Goal: Transaction & Acquisition: Purchase product/service

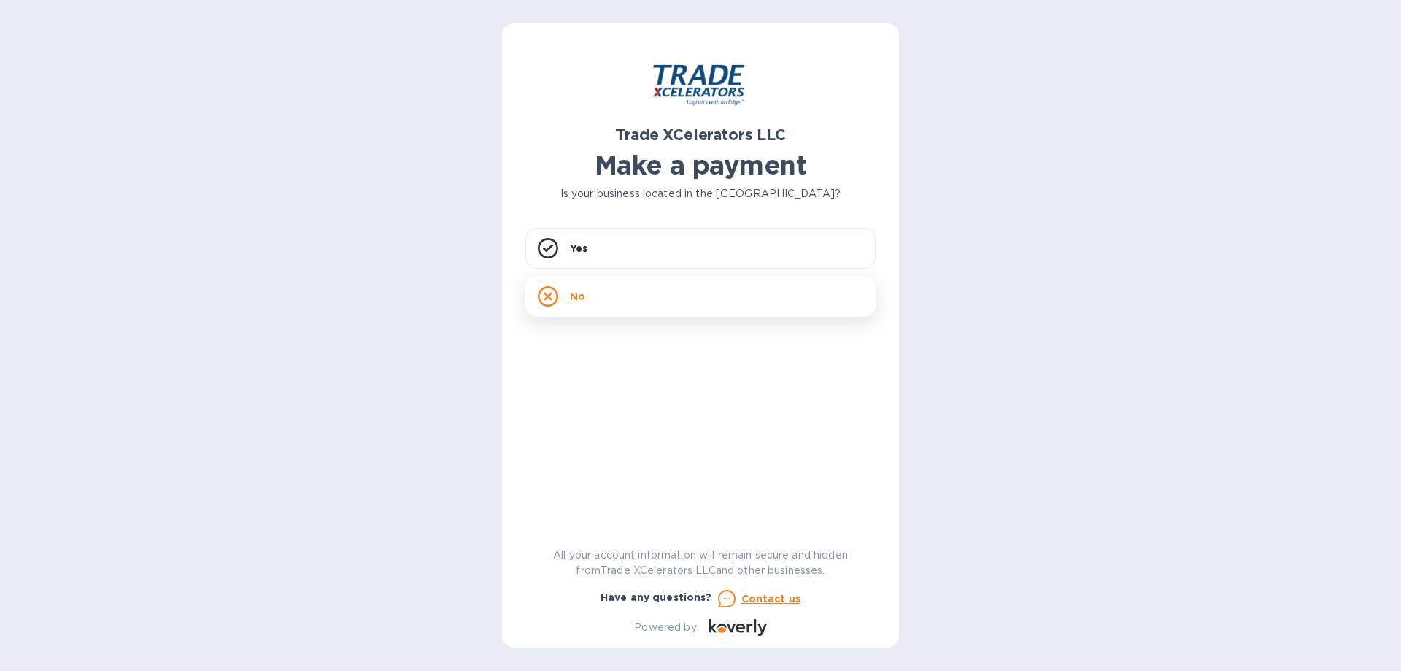
click at [606, 288] on div "No" at bounding box center [700, 296] width 350 height 41
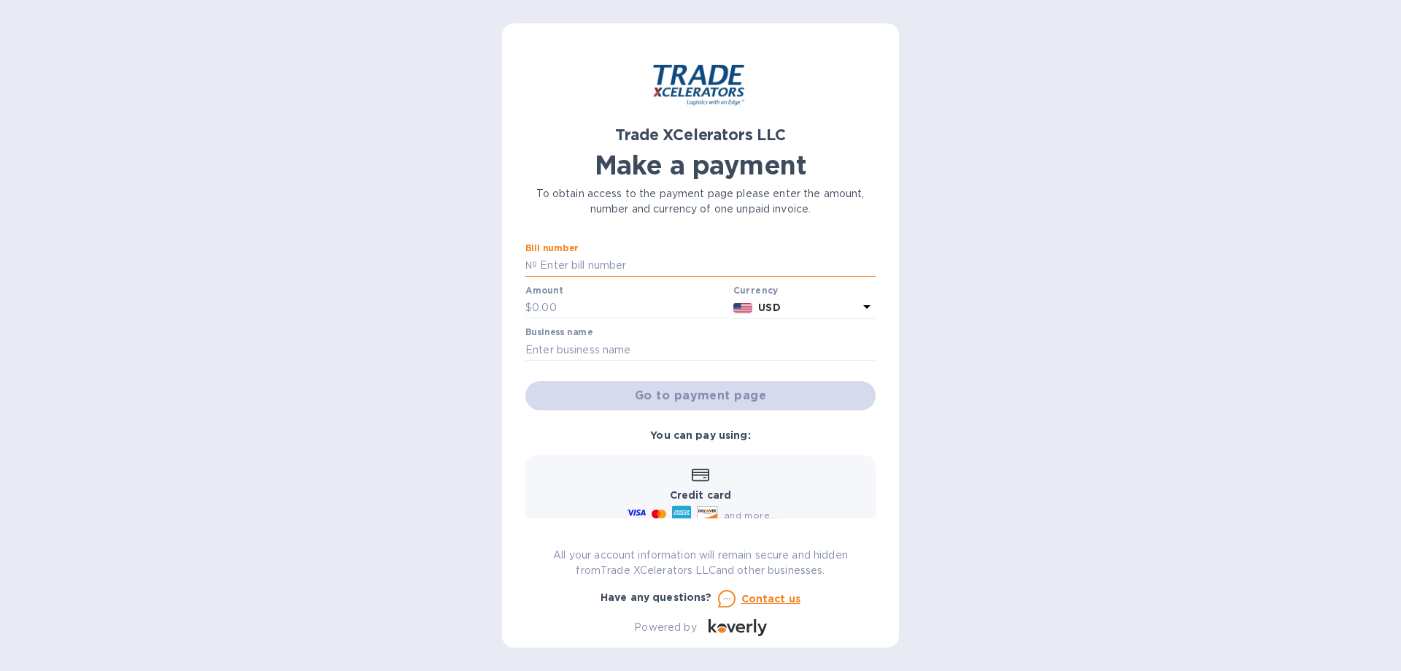
click at [590, 270] on input "text" at bounding box center [706, 266] width 339 height 22
type input "1505238-1"
click at [644, 304] on input "text" at bounding box center [630, 308] width 196 height 22
drag, startPoint x: 591, startPoint y: 259, endPoint x: 539, endPoint y: 259, distance: 52.5
click at [539, 259] on input "1505238-1" at bounding box center [706, 266] width 339 height 22
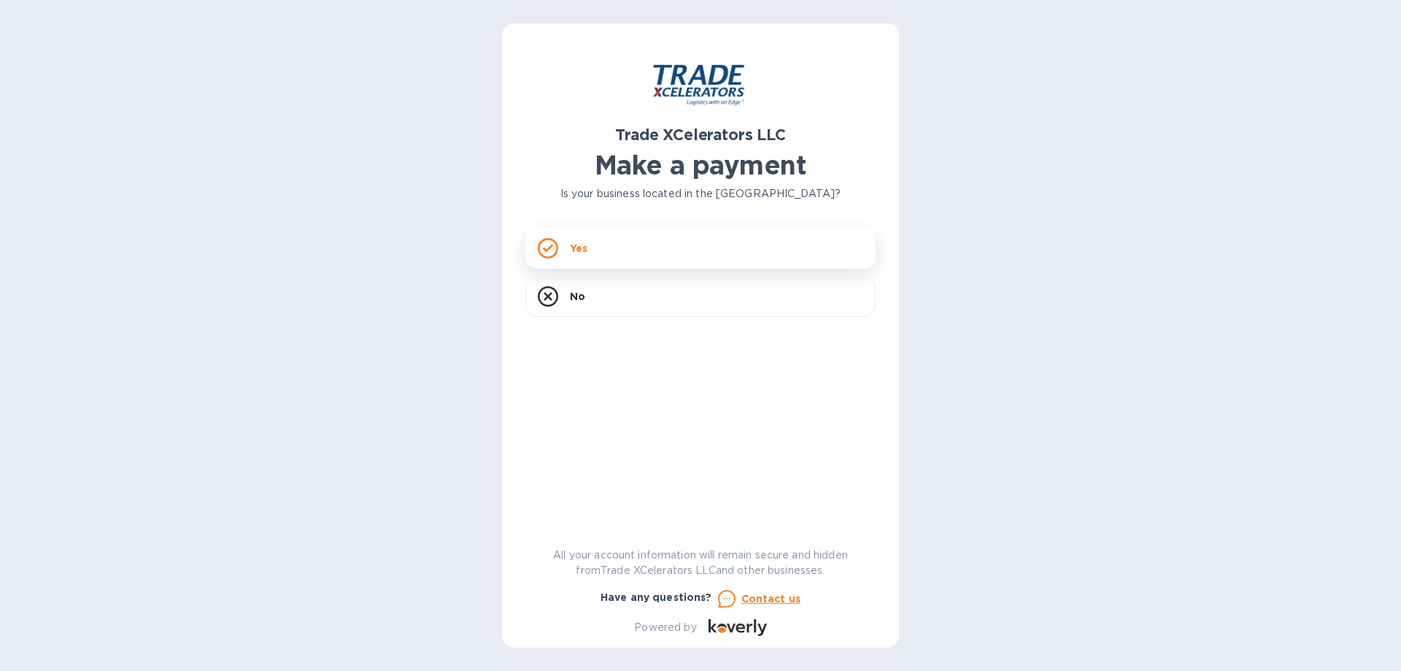
click at [623, 247] on div "Yes" at bounding box center [700, 248] width 350 height 41
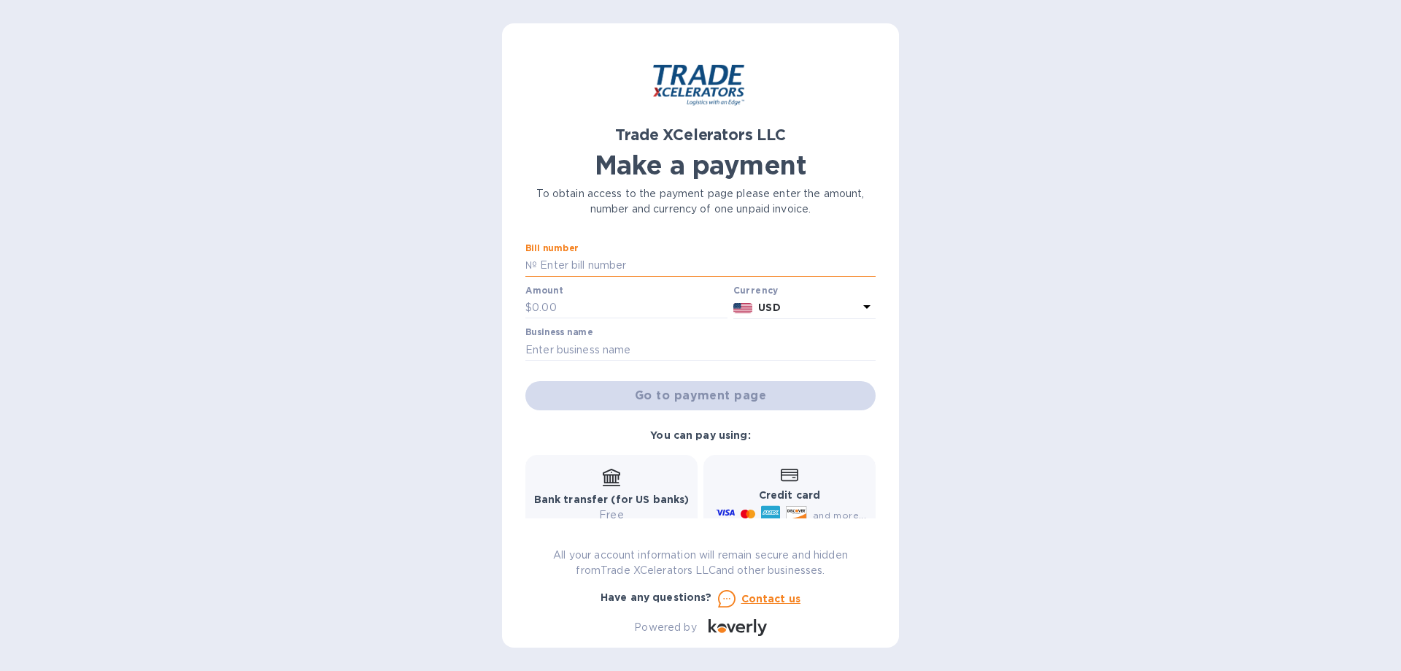
click at [587, 263] on input "text" at bounding box center [706, 266] width 339 height 22
paste input "1505238-1"
type input "1505238-1"
click at [585, 304] on input "text" at bounding box center [630, 308] width 196 height 22
type input "7,265"
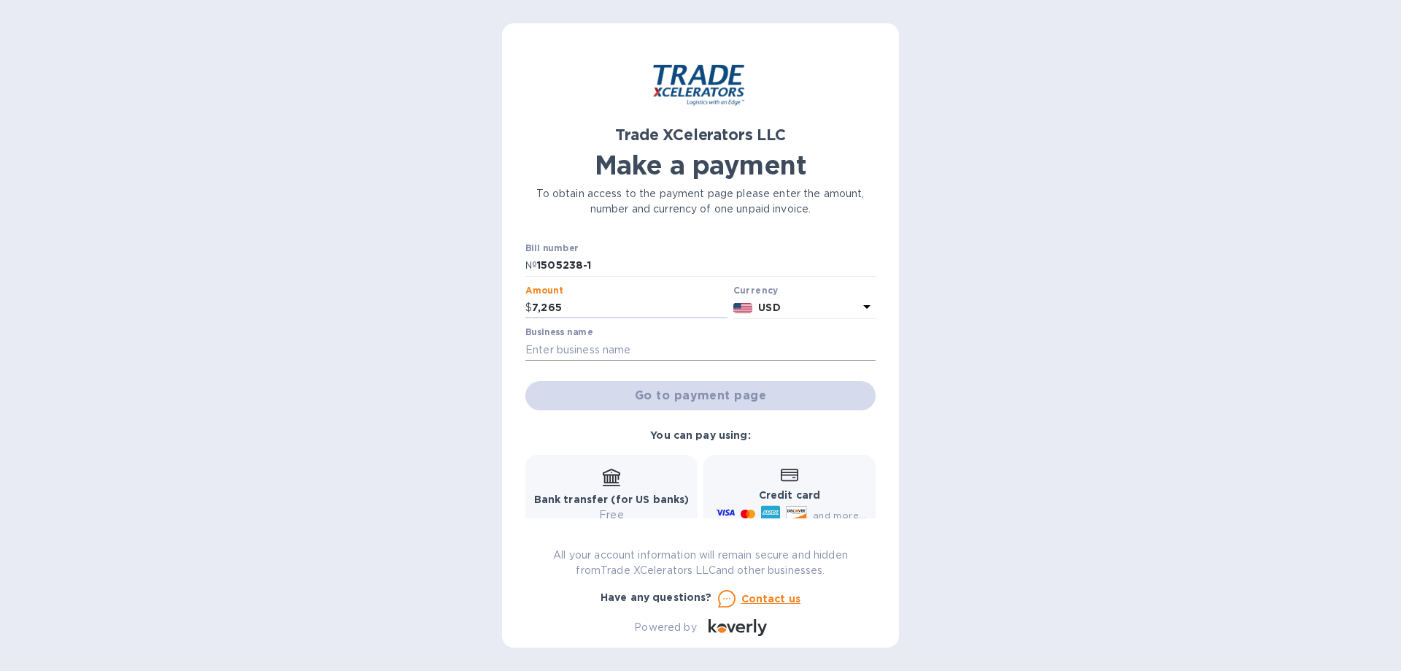
click at [603, 341] on input "text" at bounding box center [700, 350] width 350 height 22
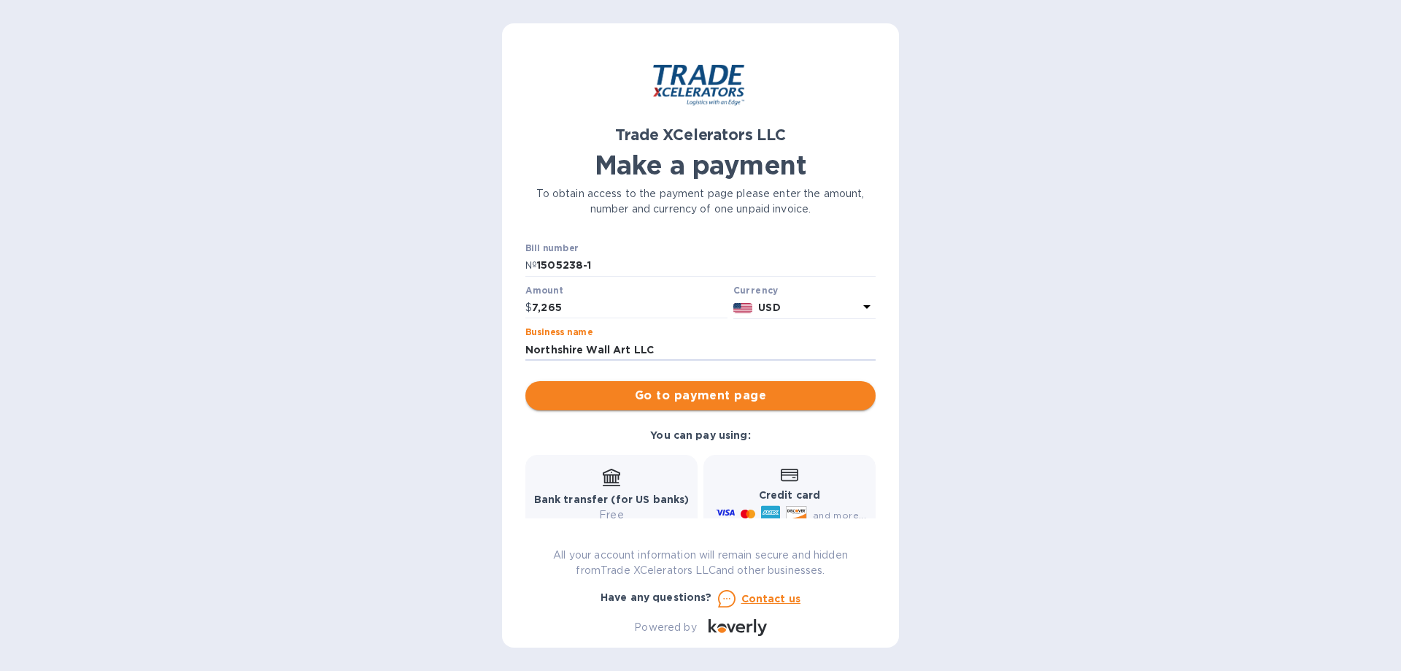
type input "Northshire Wall Art LLC"
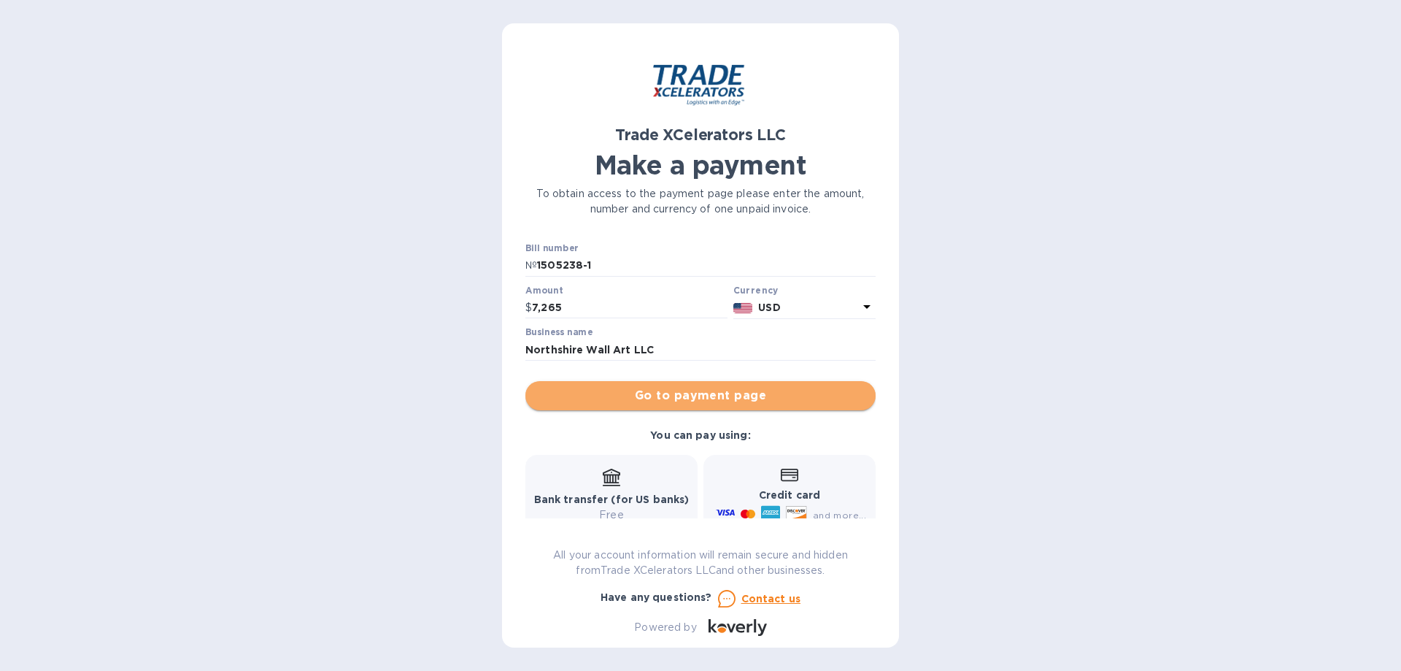
click at [700, 395] on span "Go to payment page" at bounding box center [700, 396] width 327 height 18
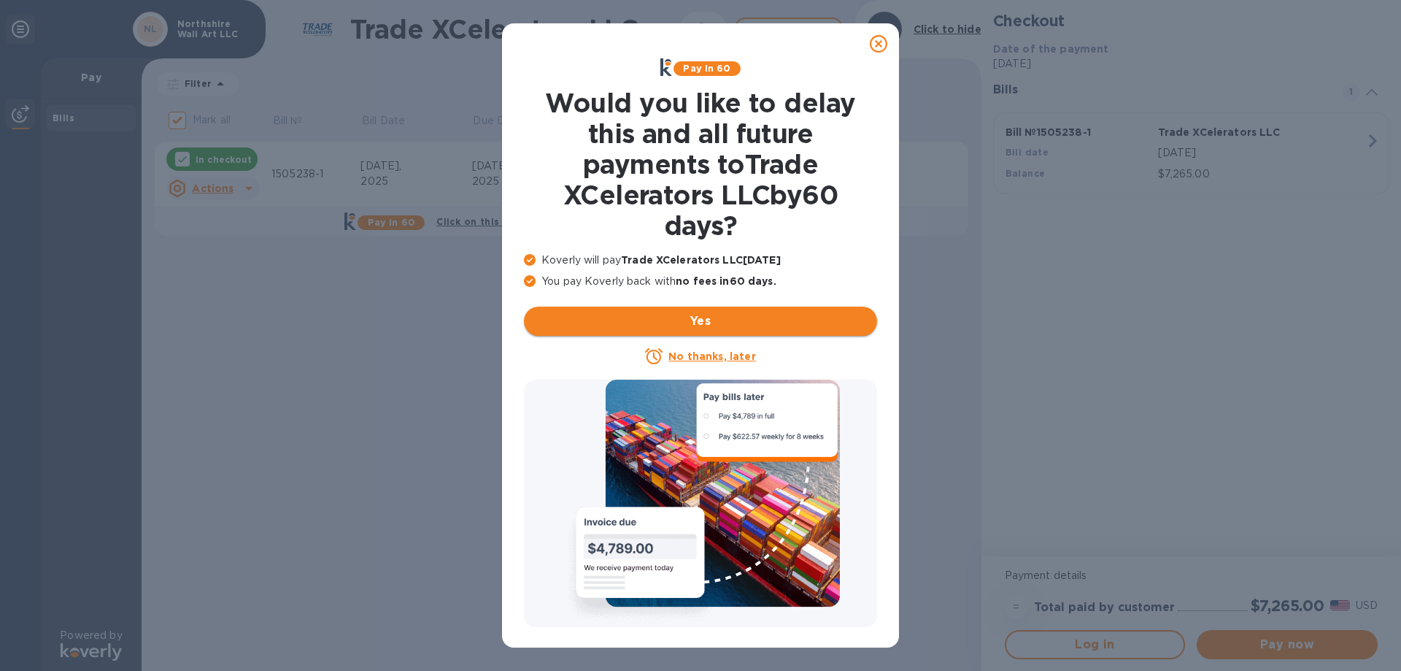
click at [698, 322] on span "Yes" at bounding box center [701, 321] width 330 height 18
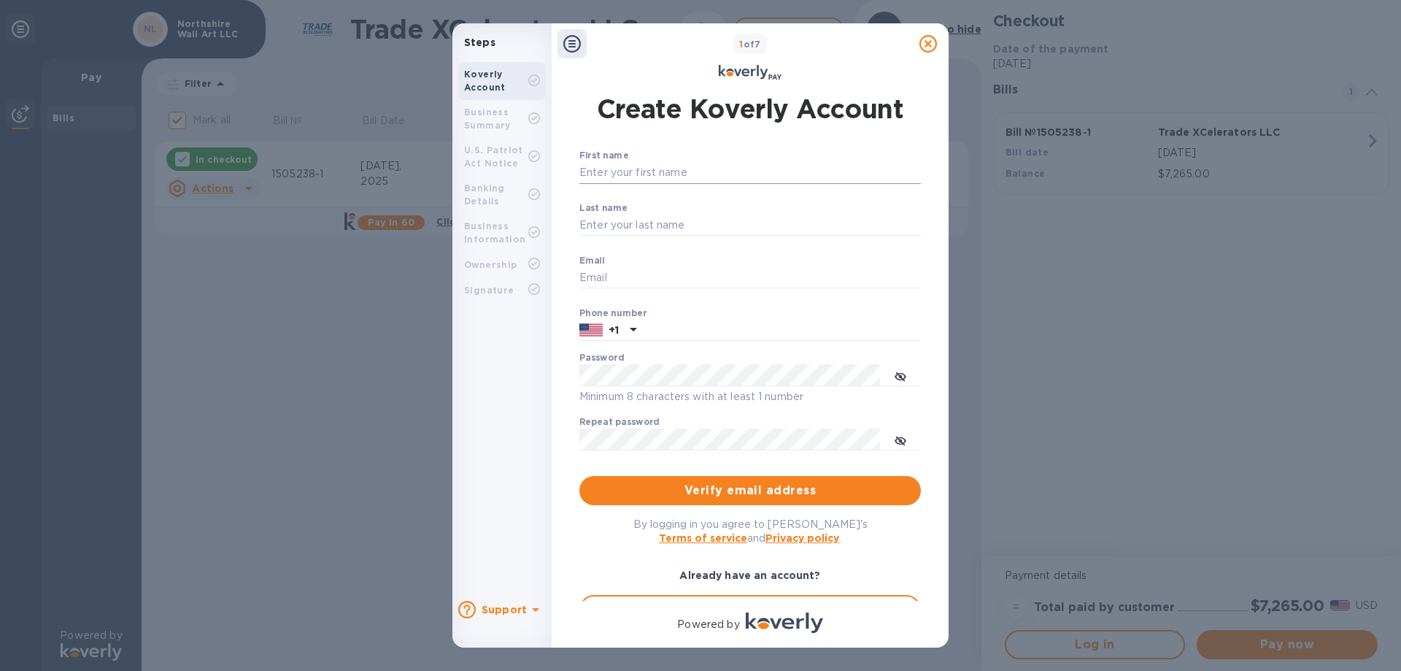
click at [640, 168] on input "First name" at bounding box center [750, 173] width 342 height 22
type input "Volkan"
type input "Basar"
type input "hello@northshire.co"
click at [711, 328] on input "9178658930" at bounding box center [781, 331] width 279 height 22
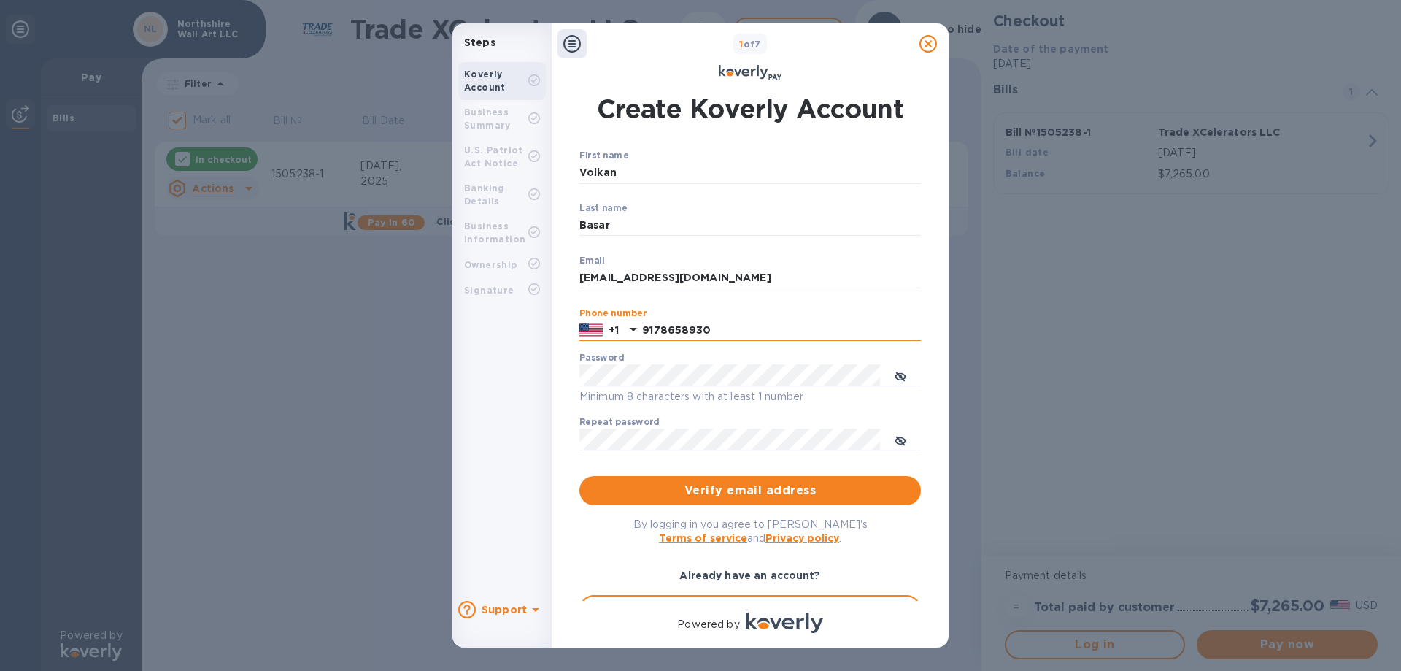
click at [711, 328] on input "9178658930" at bounding box center [781, 331] width 279 height 22
type input "2184003477"
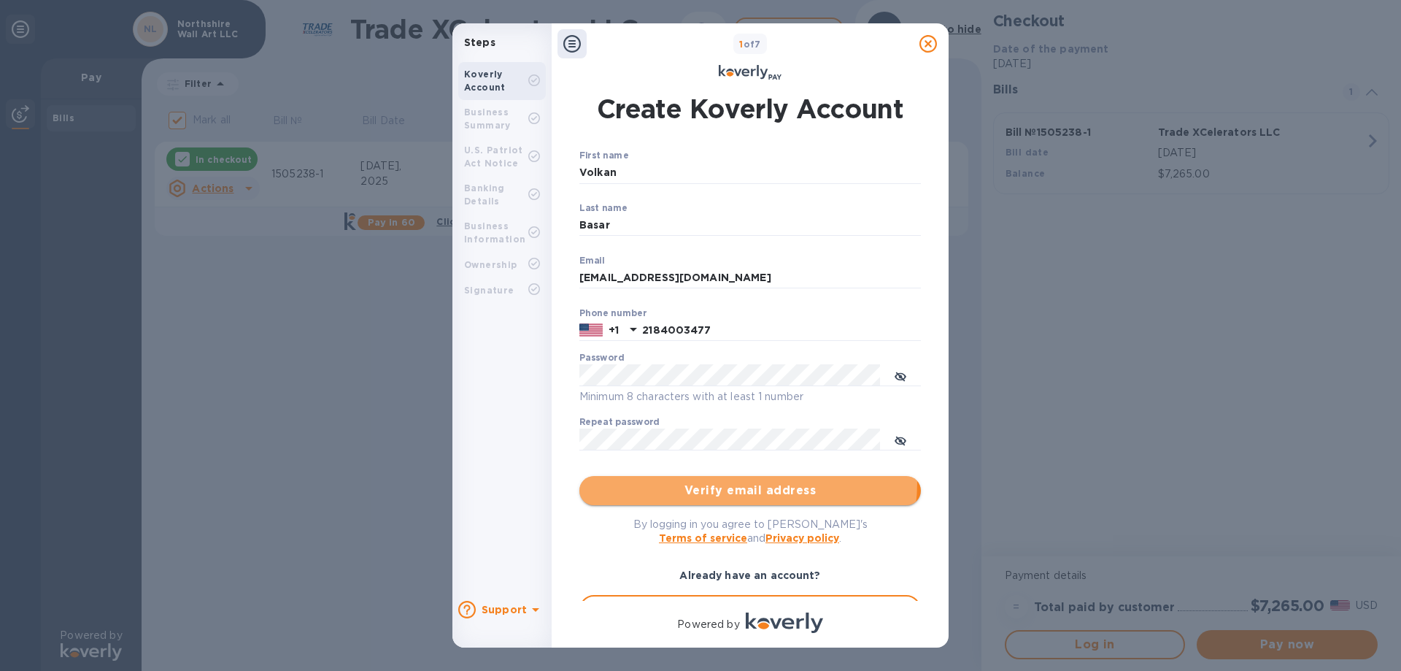
click at [744, 482] on span "Verify email address" at bounding box center [750, 491] width 318 height 18
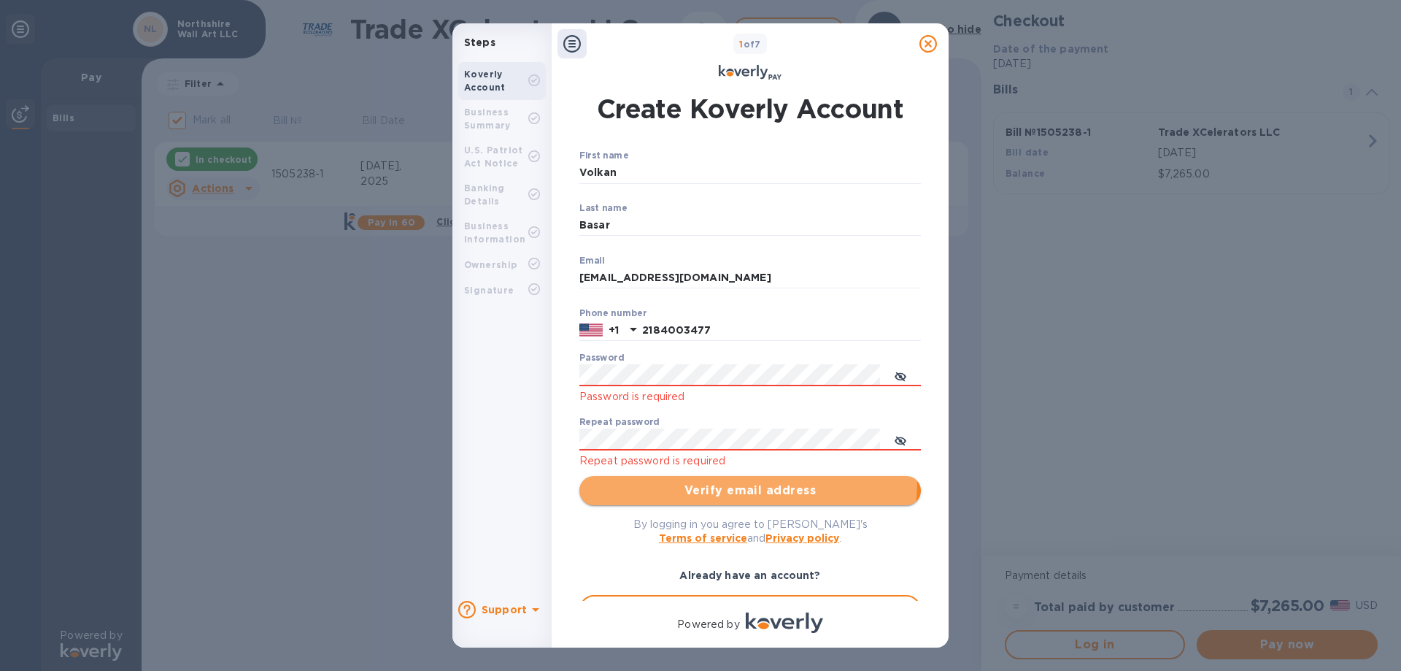
click at [737, 482] on span "Verify email address" at bounding box center [750, 491] width 318 height 18
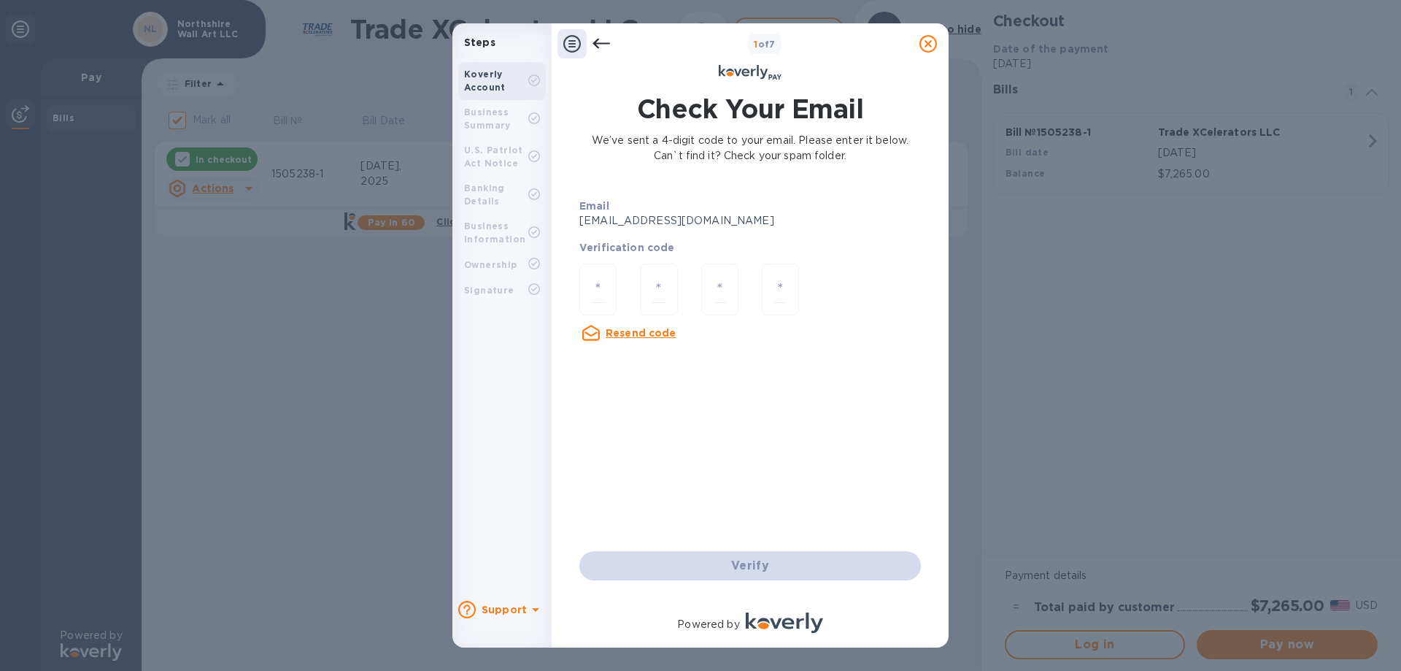
click at [576, 295] on div at bounding box center [598, 291] width 61 height 78
click at [591, 295] on div at bounding box center [597, 289] width 37 height 52
type input "5"
type input "6"
type input "2"
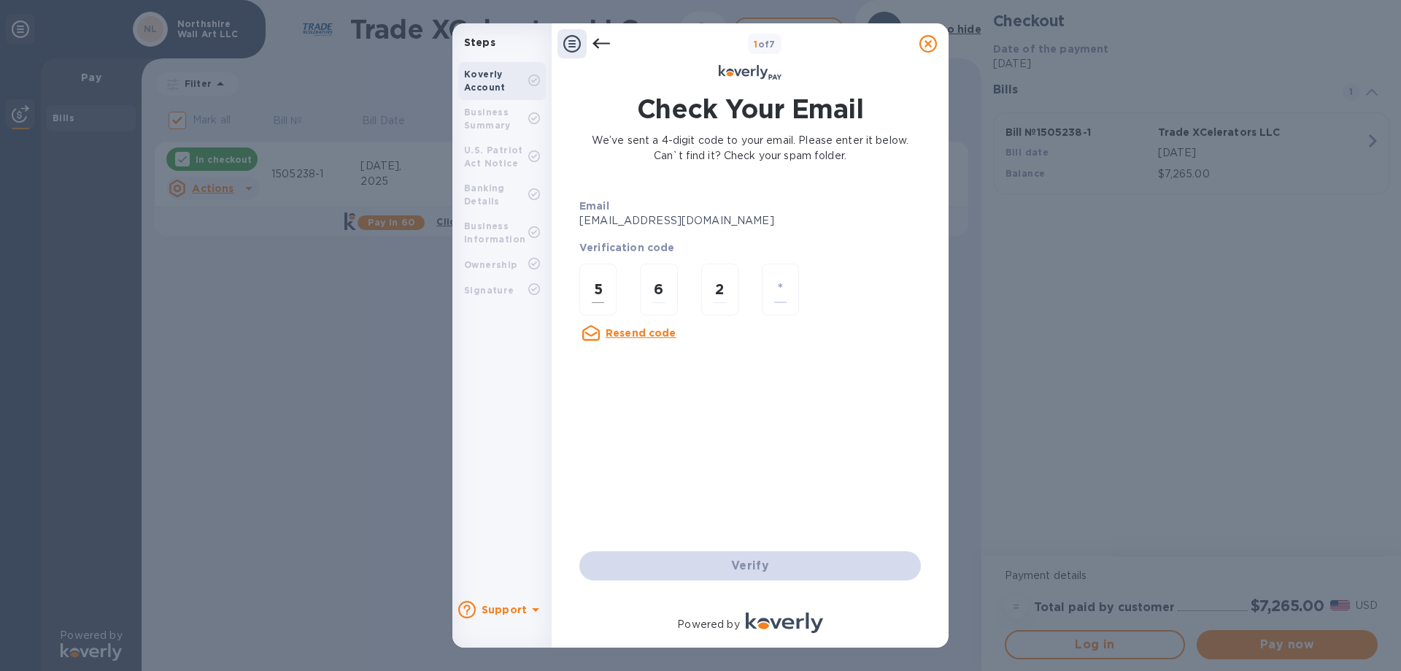
type input "7"
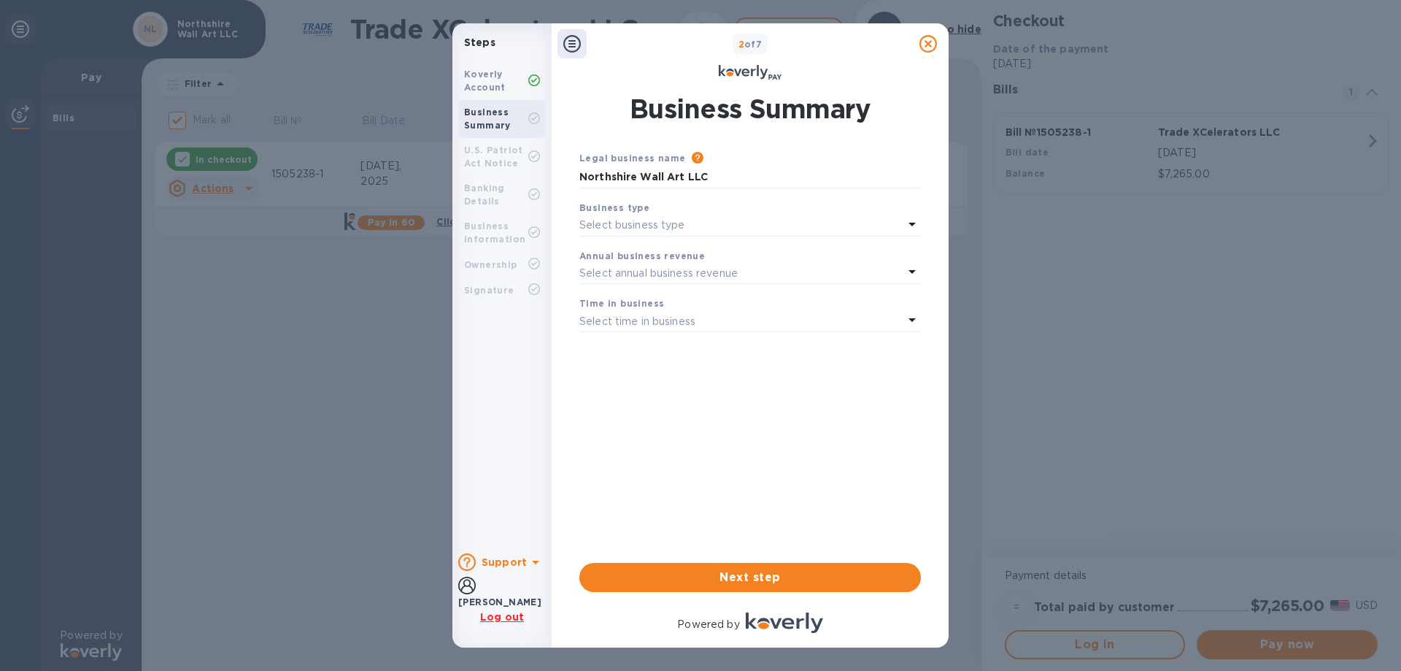
click at [667, 228] on p "Select business type" at bounding box center [632, 224] width 106 height 15
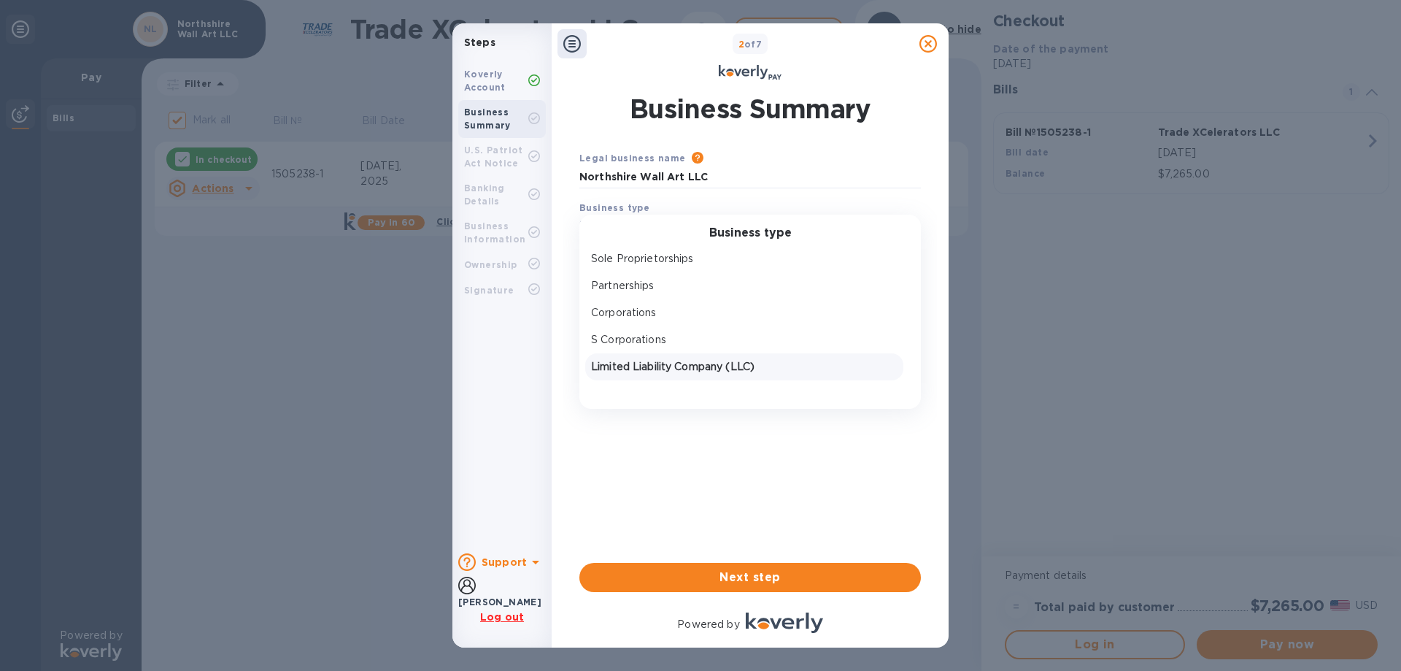
click at [693, 366] on p "Limited Liability Company (LLC)" at bounding box center [744, 366] width 306 height 15
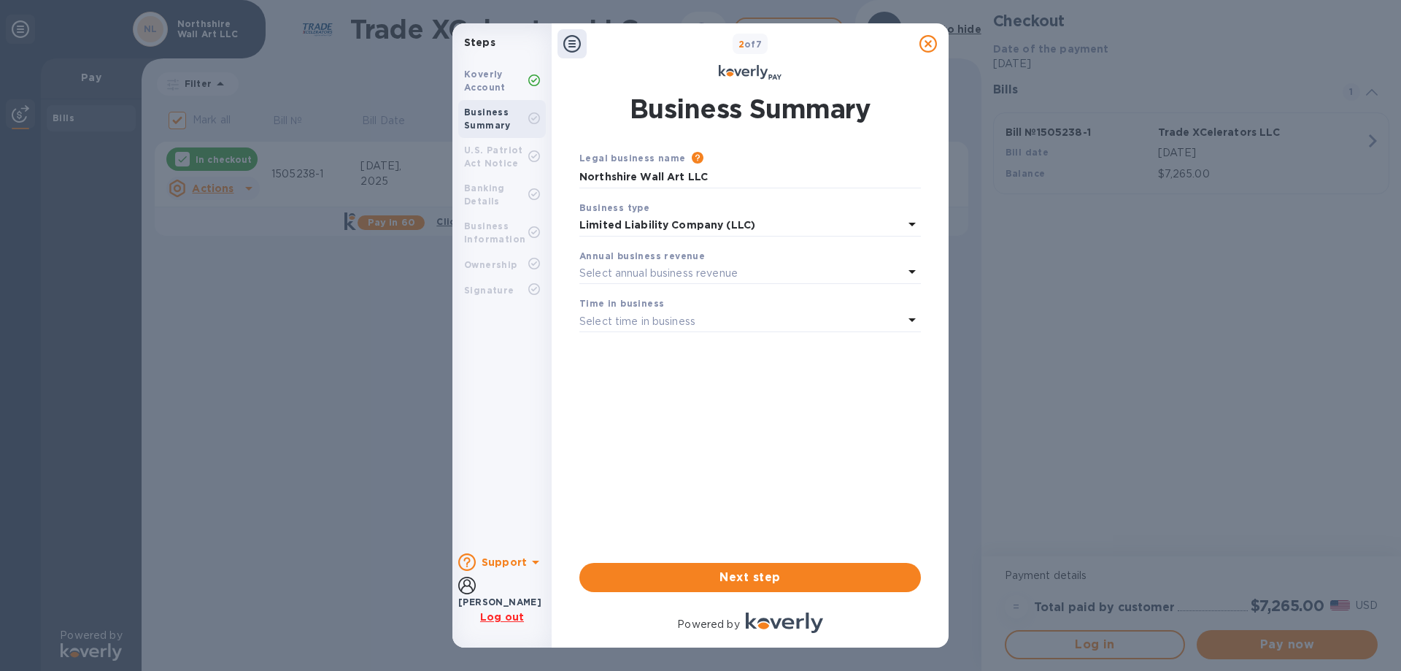
click at [669, 263] on div "Select annual business revenue" at bounding box center [741, 273] width 324 height 20
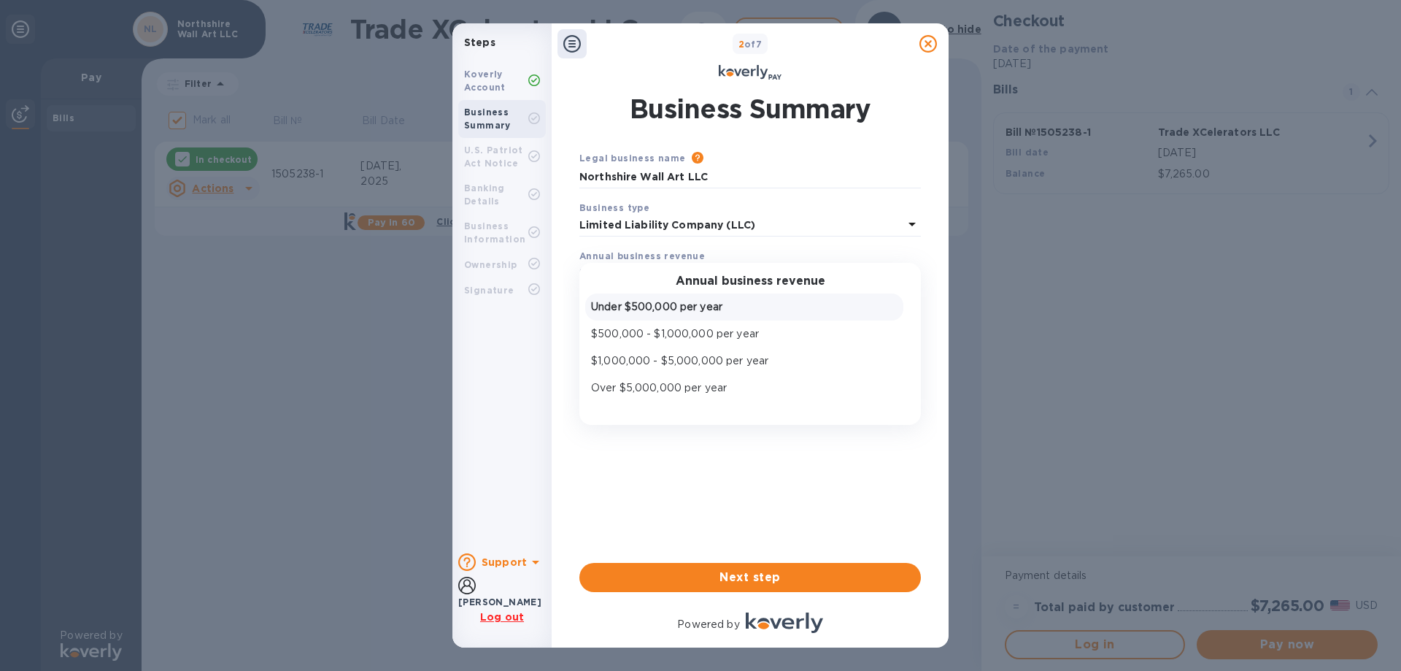
click at [668, 302] on p "Under $500,000 per year" at bounding box center [744, 306] width 306 height 15
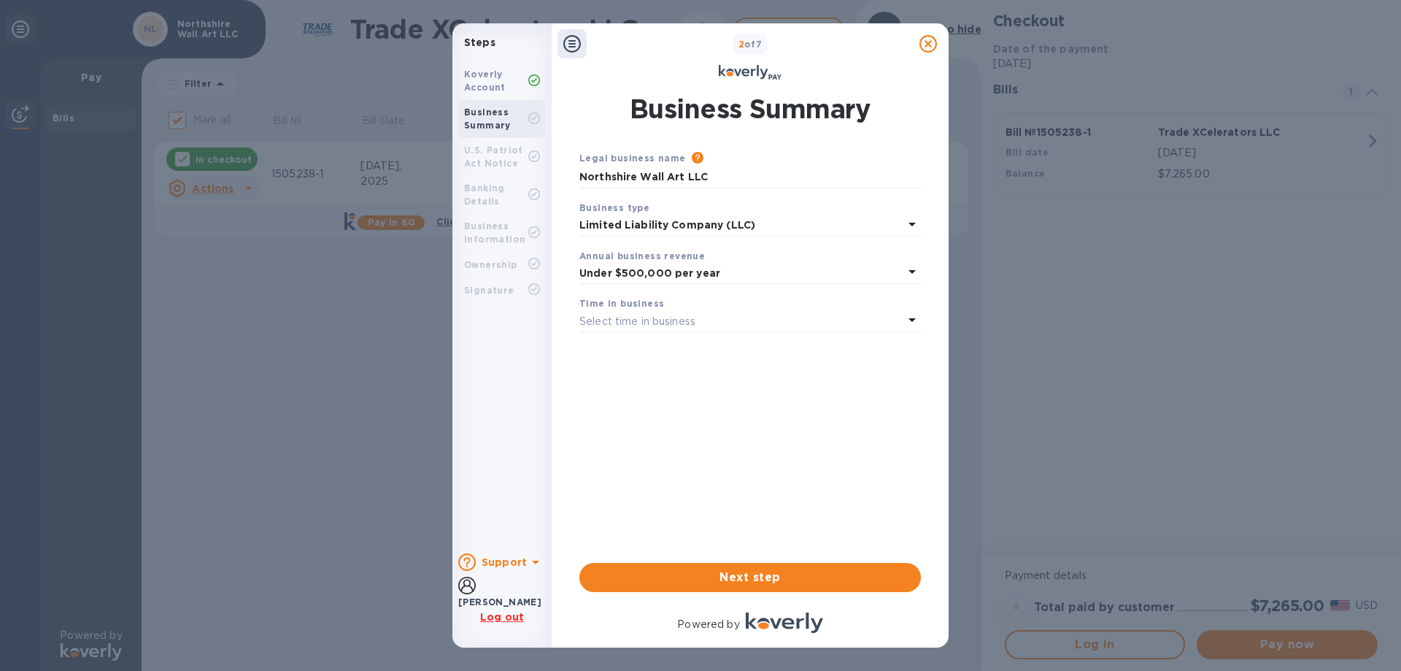
click at [675, 319] on p "Select time in business" at bounding box center [637, 321] width 116 height 15
click at [679, 435] on p "More than 5 years" at bounding box center [744, 435] width 306 height 15
click at [717, 574] on span "Next step" at bounding box center [750, 577] width 318 height 18
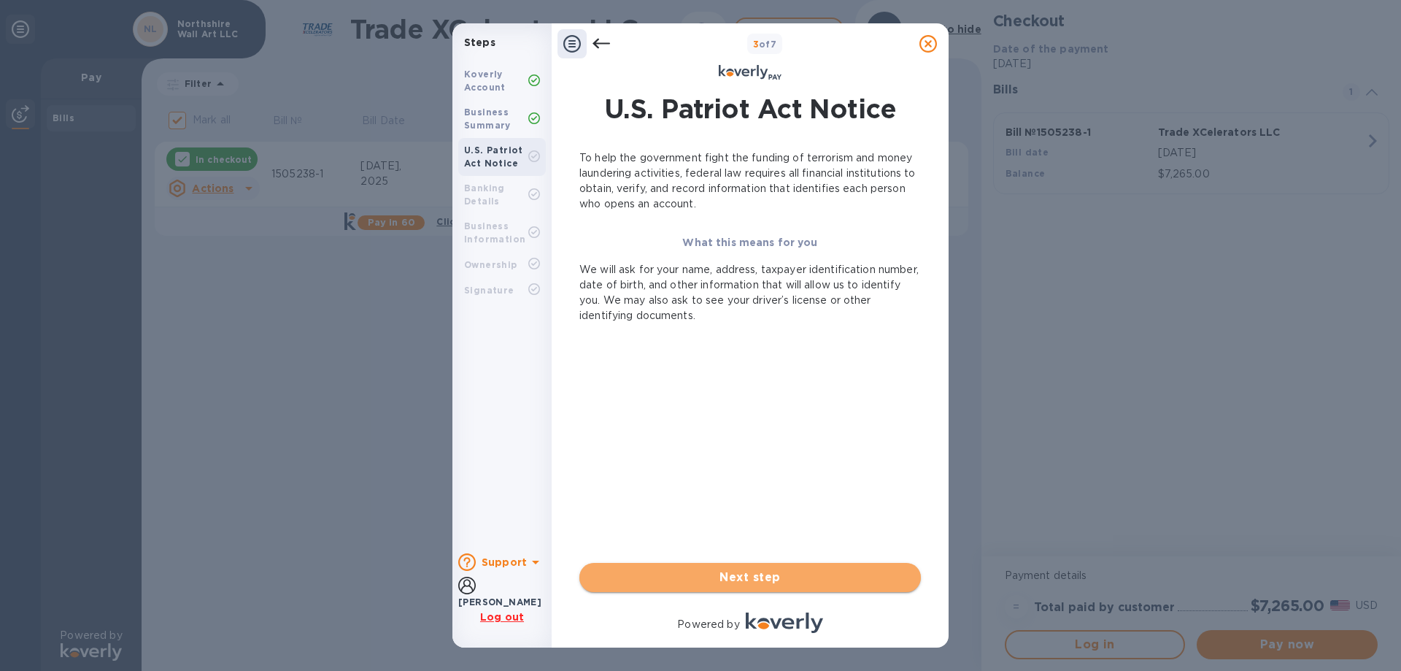
click at [708, 579] on span "Next step" at bounding box center [750, 577] width 318 height 18
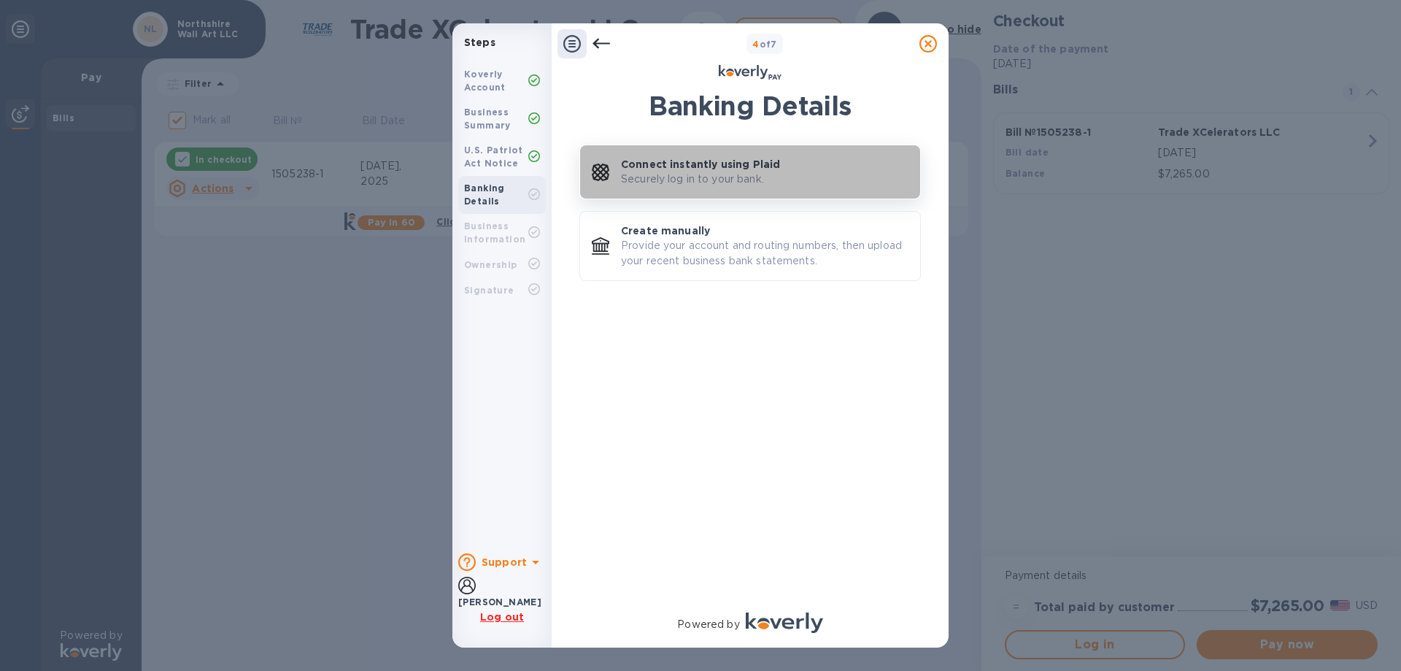
click at [716, 167] on p "Connect instantly using Plaid" at bounding box center [700, 164] width 159 height 15
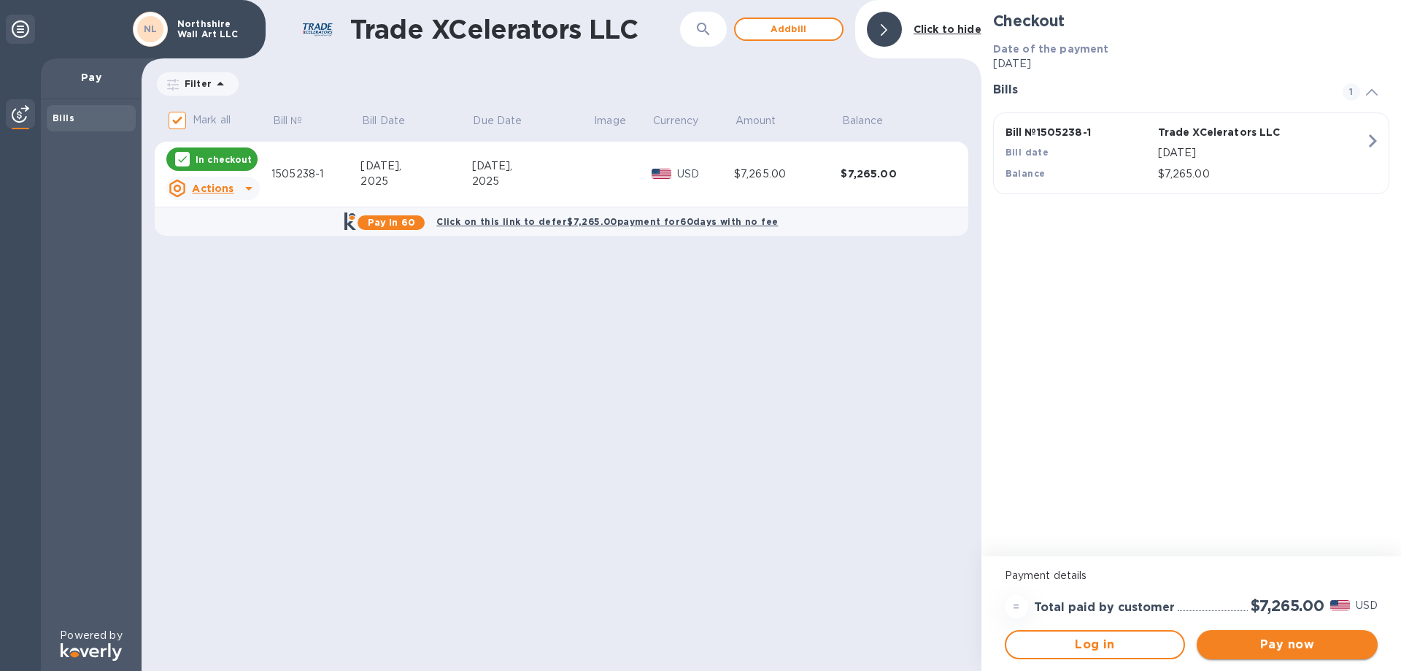
click at [1284, 647] on span "Pay now" at bounding box center [1287, 645] width 158 height 18
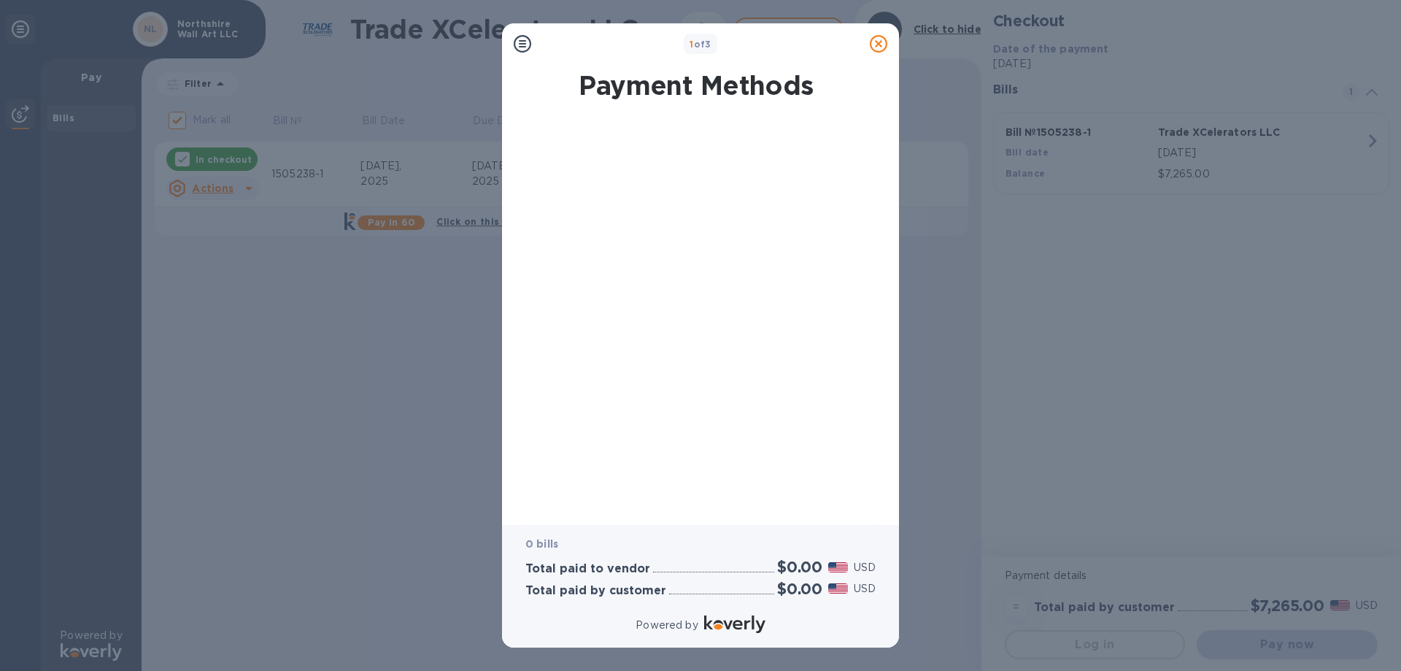
click at [624, 243] on div at bounding box center [696, 314] width 374 height 392
click at [656, 147] on div at bounding box center [696, 314] width 374 height 392
click at [524, 43] on icon at bounding box center [523, 44] width 18 height 18
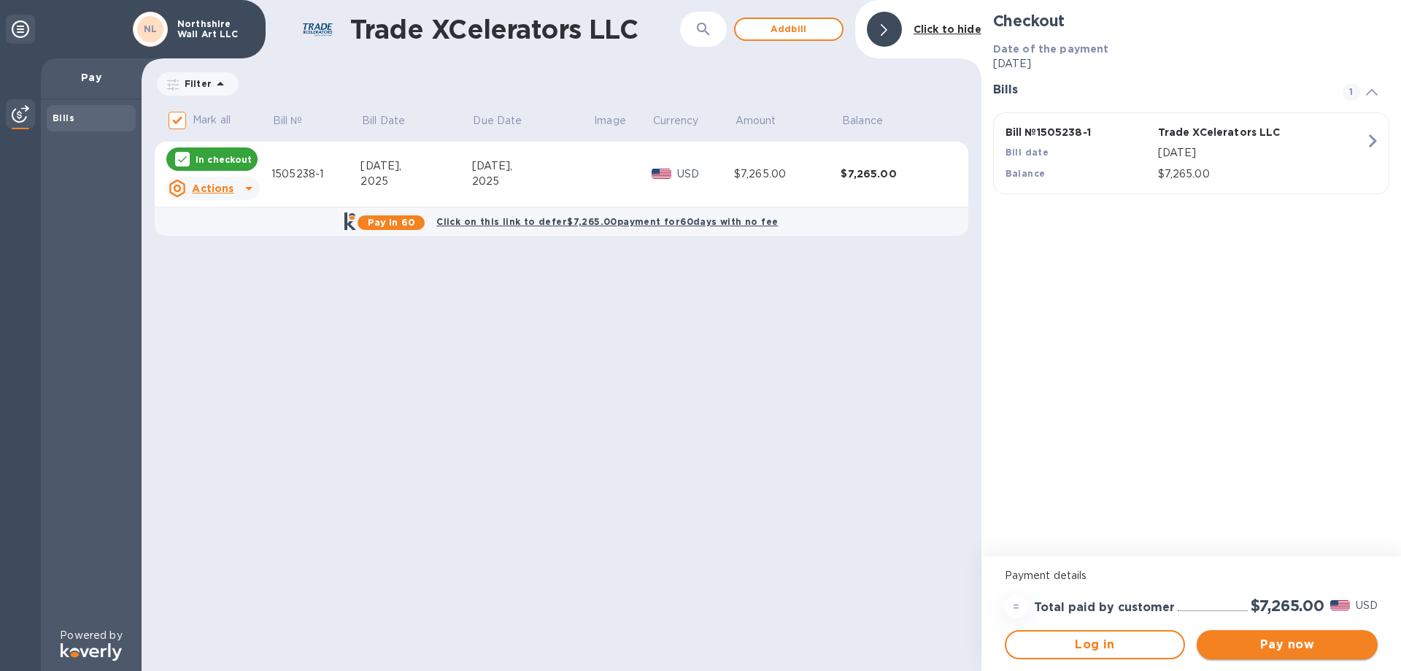
click at [1289, 640] on span "Pay now" at bounding box center [1287, 645] width 158 height 18
click at [785, 20] on button "Add bill" at bounding box center [788, 29] width 109 height 23
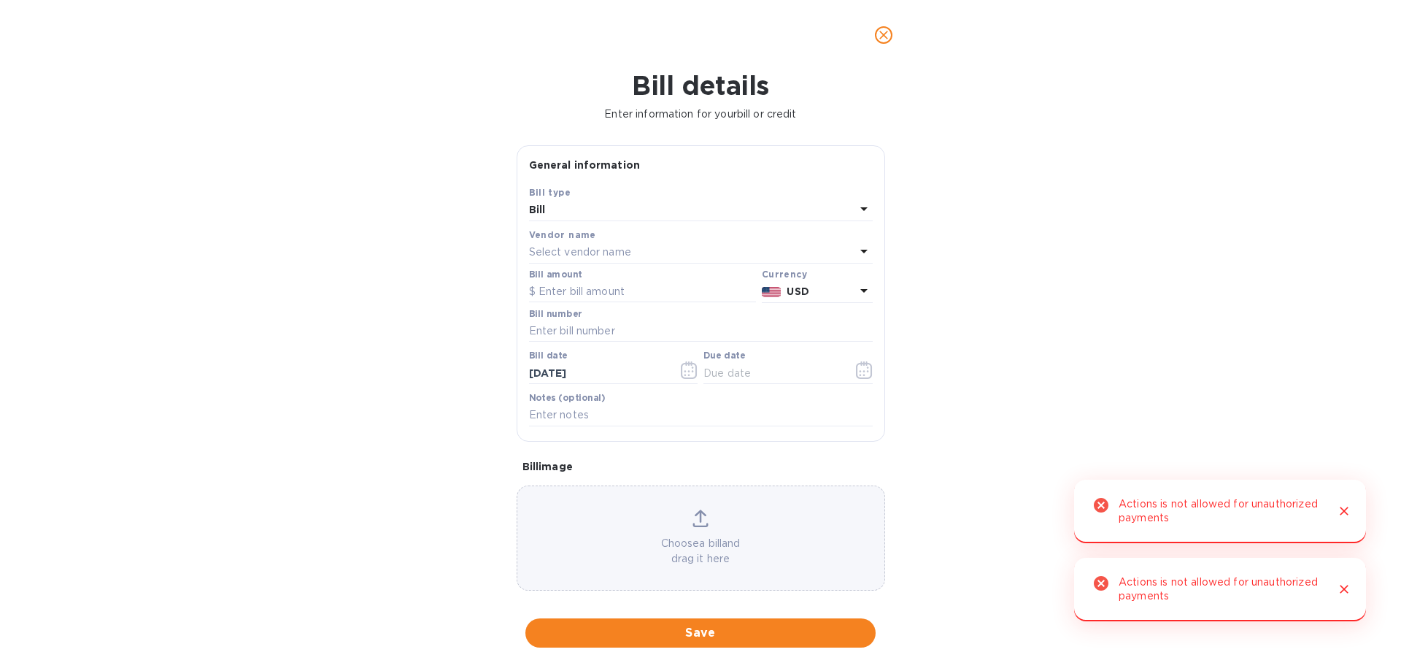
click at [604, 255] on p "Select vendor name" at bounding box center [580, 251] width 102 height 15
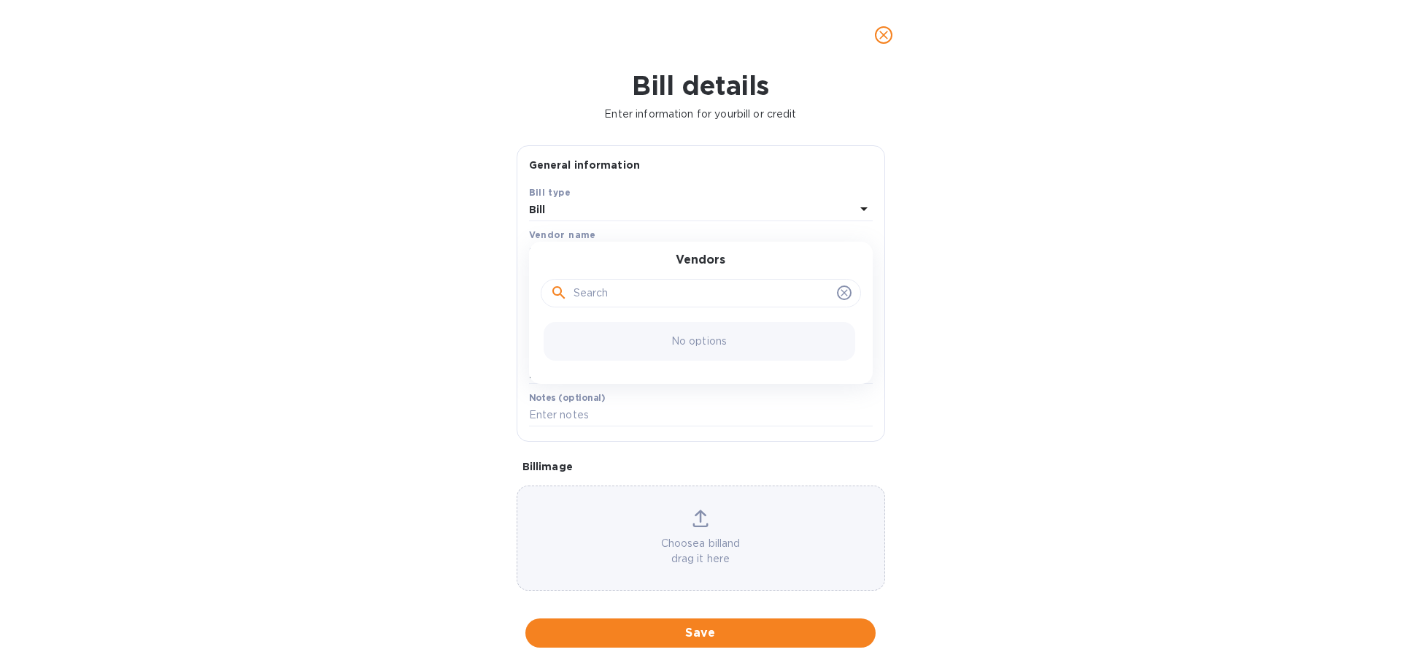
click at [643, 294] on input "text" at bounding box center [703, 293] width 258 height 22
type input "t"
paste input "TRADE XCELERATORS LLC"
type input "TRADE XCELERATORS LLC"
click at [826, 210] on div "Bill" at bounding box center [692, 210] width 326 height 20
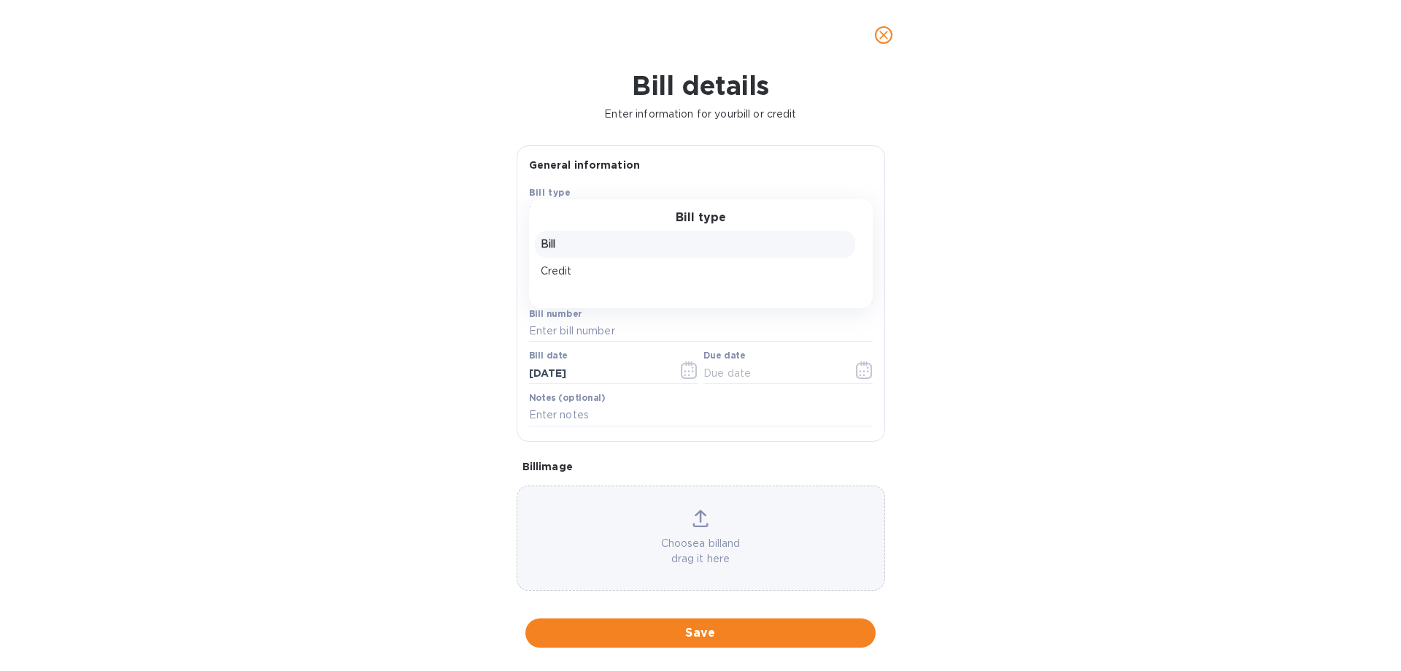
click at [826, 210] on div "Bill type Bill Credit" at bounding box center [701, 253] width 344 height 109
click at [1027, 224] on div "Bill details Enter information for your bill or credit General information Save…" at bounding box center [700, 370] width 1401 height 601
click at [671, 253] on div "Select vendor name" at bounding box center [692, 252] width 326 height 20
click at [655, 292] on input "text" at bounding box center [703, 293] width 258 height 22
type input "c"
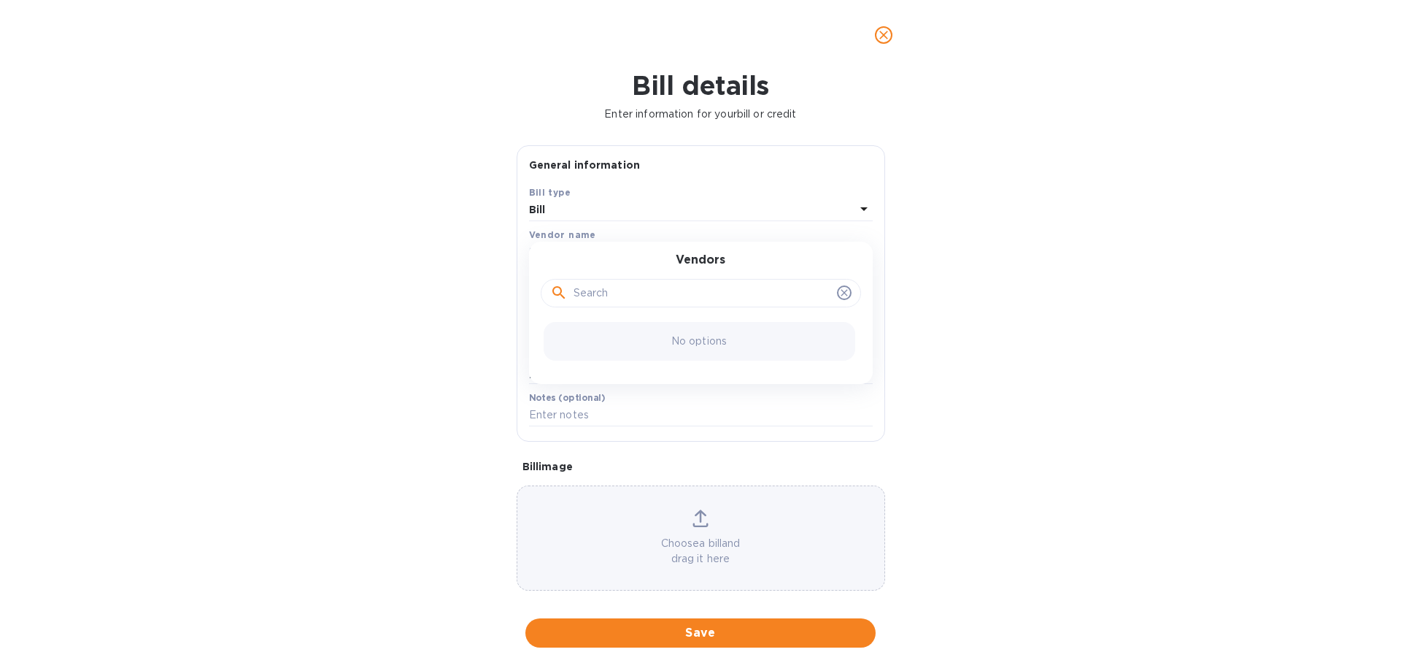
paste input "TRADE XCELERATORS LLC"
type input "TRADE XCELERATORS LLC"
click at [663, 422] on input "text" at bounding box center [701, 415] width 344 height 22
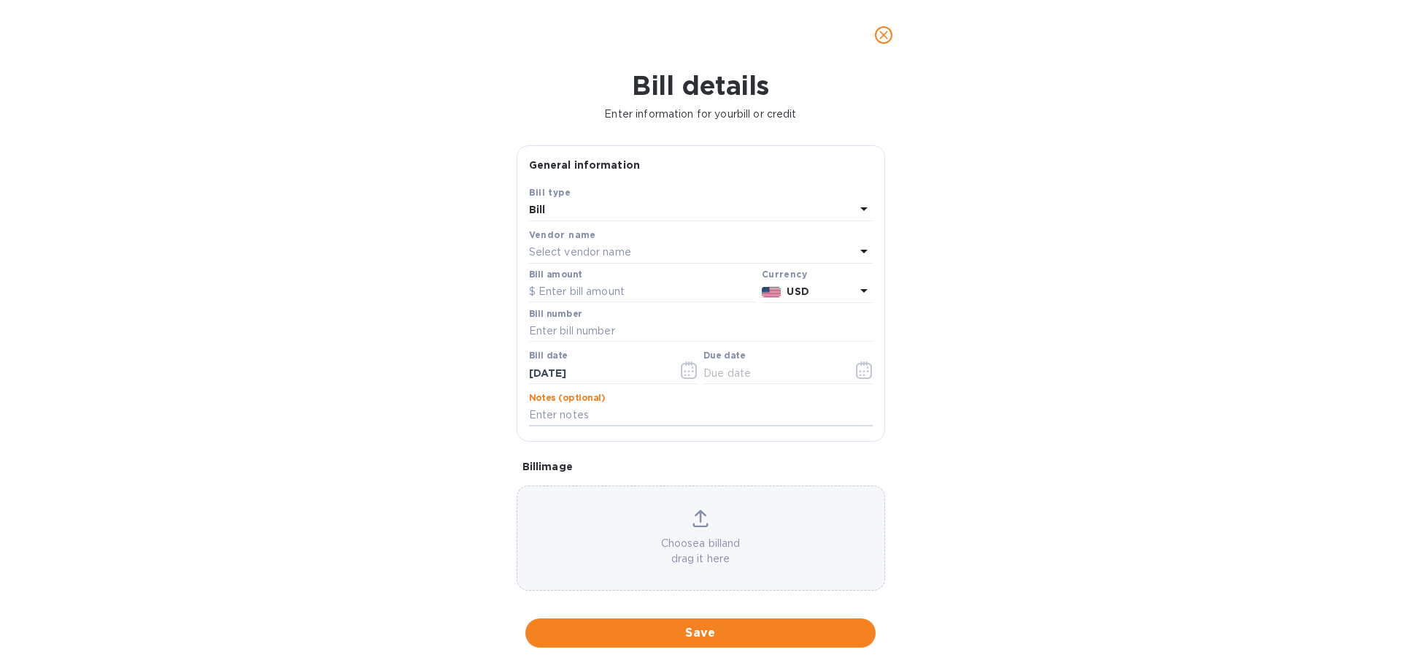
click at [805, 250] on div "Select vendor name" at bounding box center [692, 252] width 326 height 20
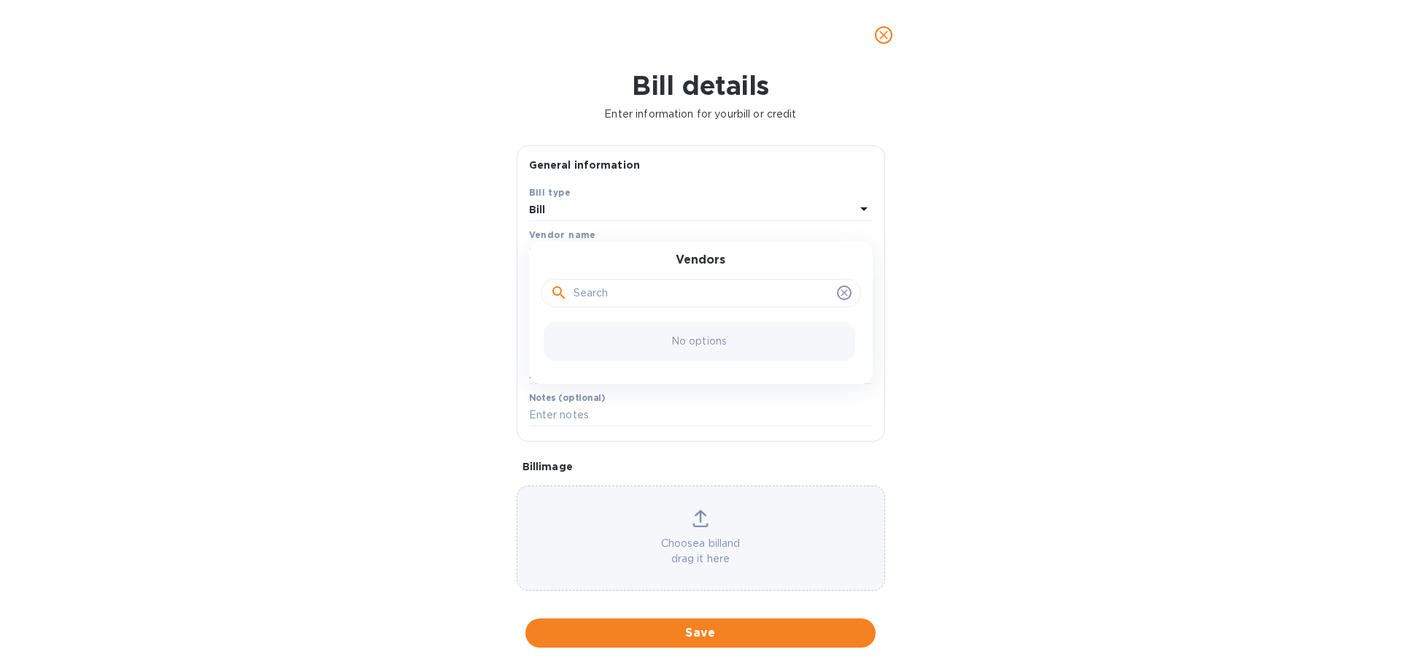
click at [707, 299] on input "text" at bounding box center [703, 293] width 258 height 22
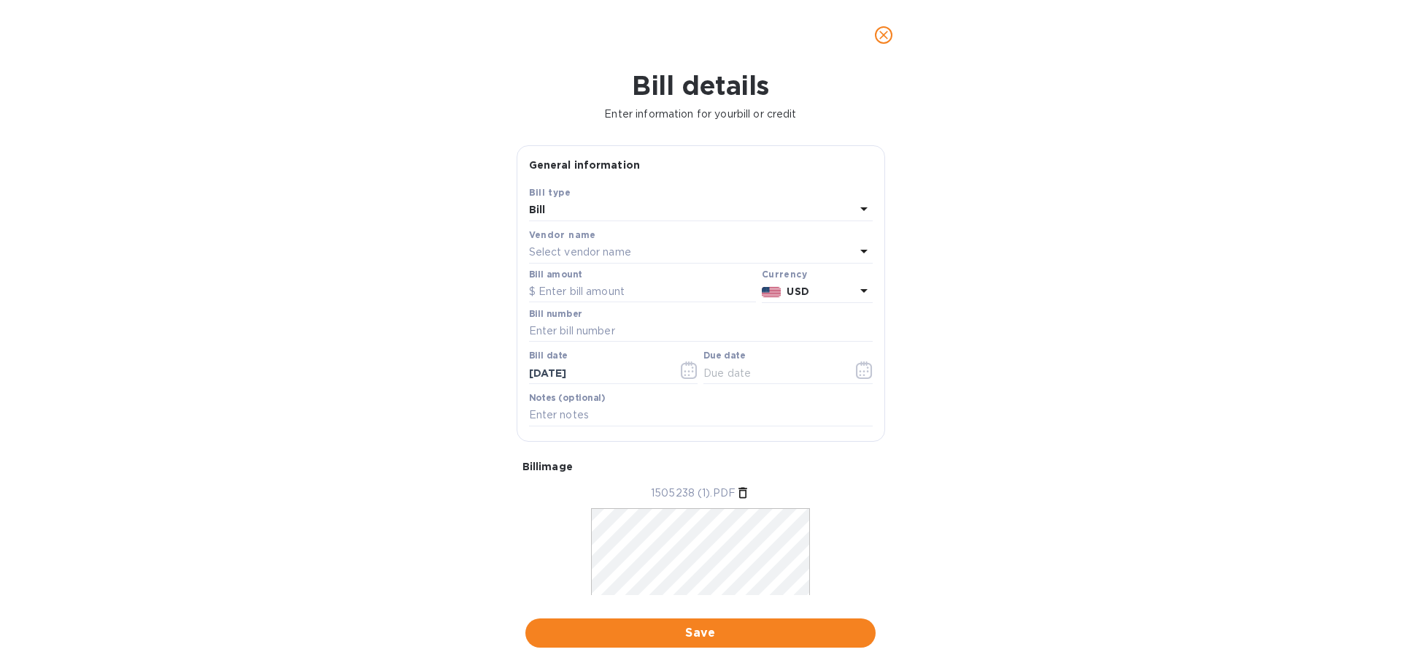
click at [281, 391] on div "Bill details Enter information for your bill or credit General information Save…" at bounding box center [700, 370] width 1401 height 601
click at [623, 246] on p "Select vendor name" at bounding box center [580, 251] width 102 height 15
click at [623, 295] on input "text" at bounding box center [703, 293] width 258 height 22
paste input "TRADE XCELERATORS LLC"
type input "TRADE XCELERATORS LLC"
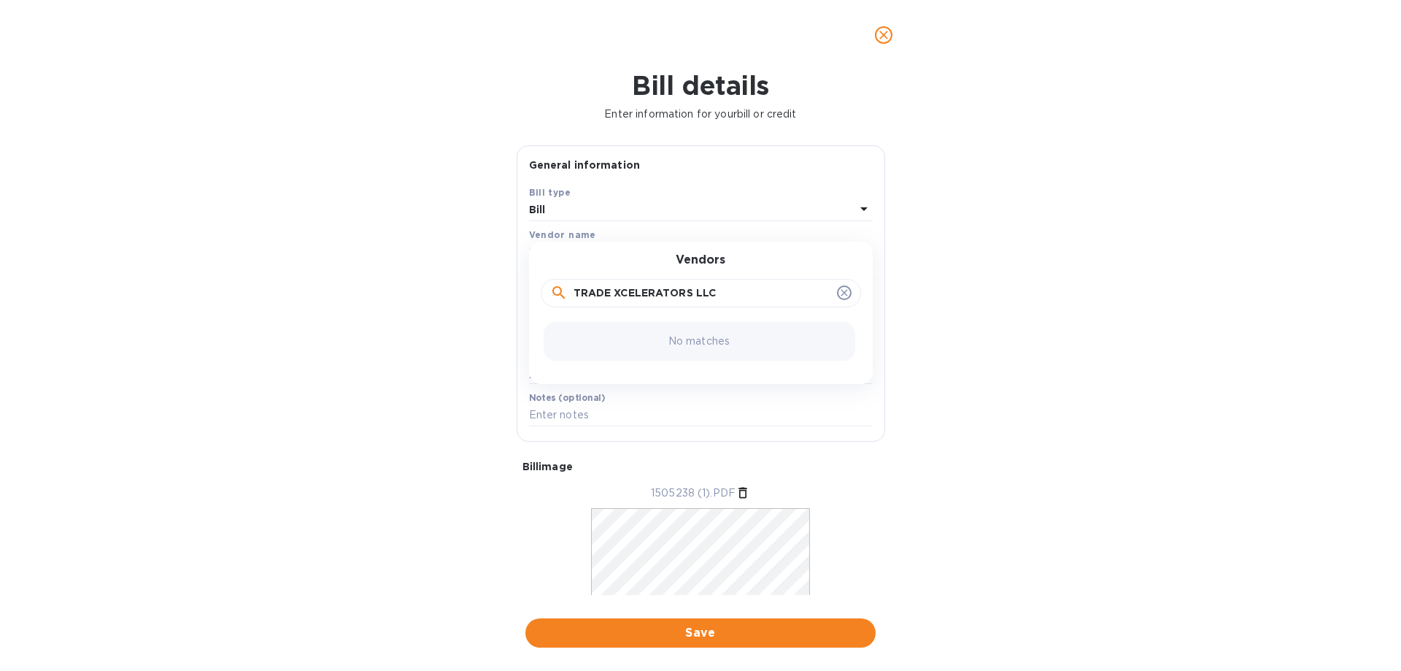
click at [401, 290] on div "Bill details Enter information for your bill or credit General information Save…" at bounding box center [700, 370] width 1401 height 601
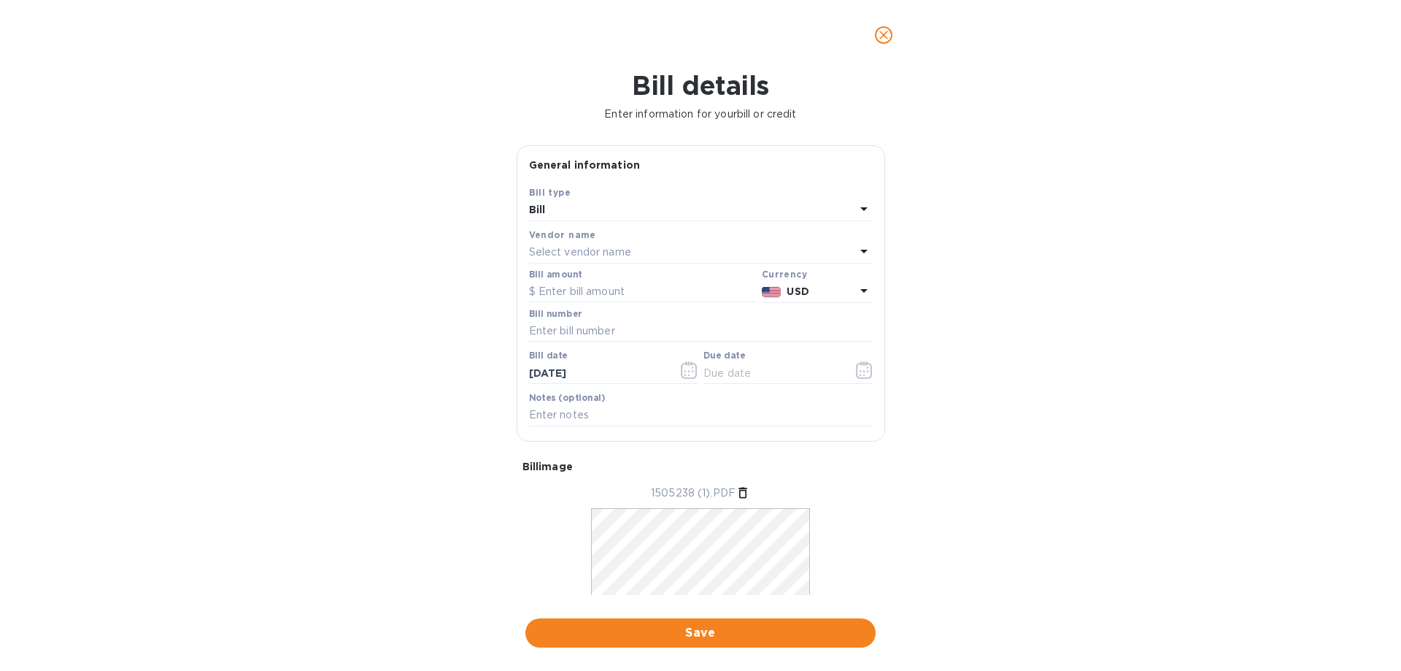
click at [832, 250] on div "Select vendor name" at bounding box center [692, 252] width 326 height 20
click at [674, 287] on input "text" at bounding box center [703, 293] width 258 height 22
paste input "TRADE XCELERATORS LLC"
type input "T"
paste input "TRADE XCELERATORS LLC"
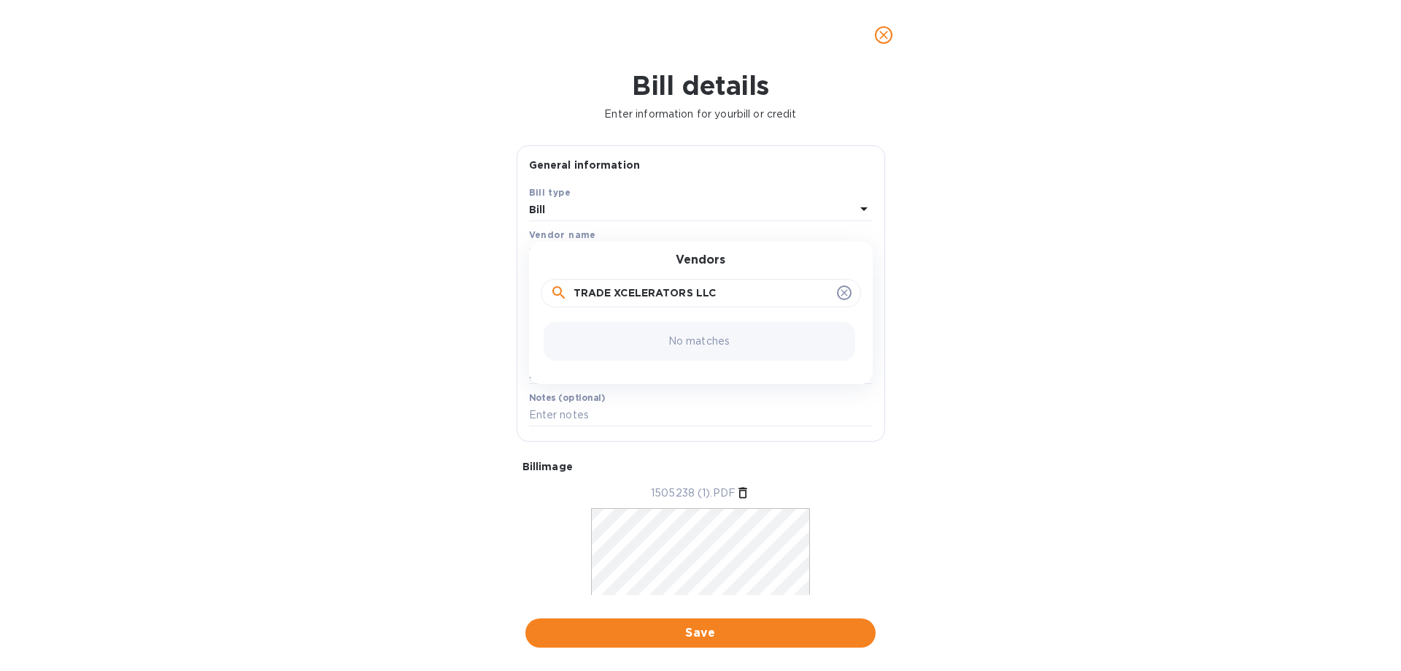
type input "TRADE XCELERATORS LLC"
click at [840, 293] on icon at bounding box center [844, 293] width 12 height 12
click at [911, 267] on div "Bill details Enter information for your bill or credit General information Save…" at bounding box center [700, 370] width 1401 height 601
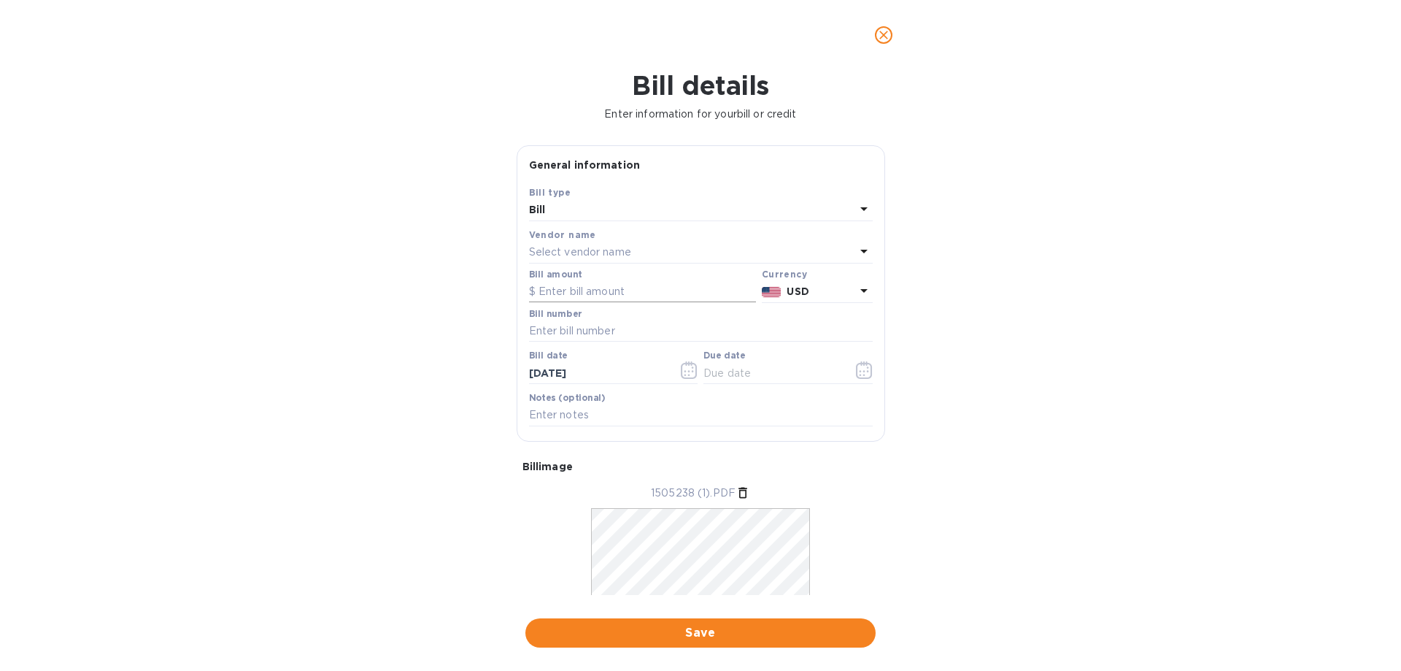
click at [557, 288] on input "text" at bounding box center [642, 292] width 227 height 22
click at [566, 325] on input "text" at bounding box center [701, 331] width 344 height 22
type input "1505238-1"
click at [857, 247] on icon at bounding box center [864, 251] width 18 height 18
click at [86, 313] on div "Bill details Enter information for your bill or credit General information Save…" at bounding box center [700, 370] width 1401 height 601
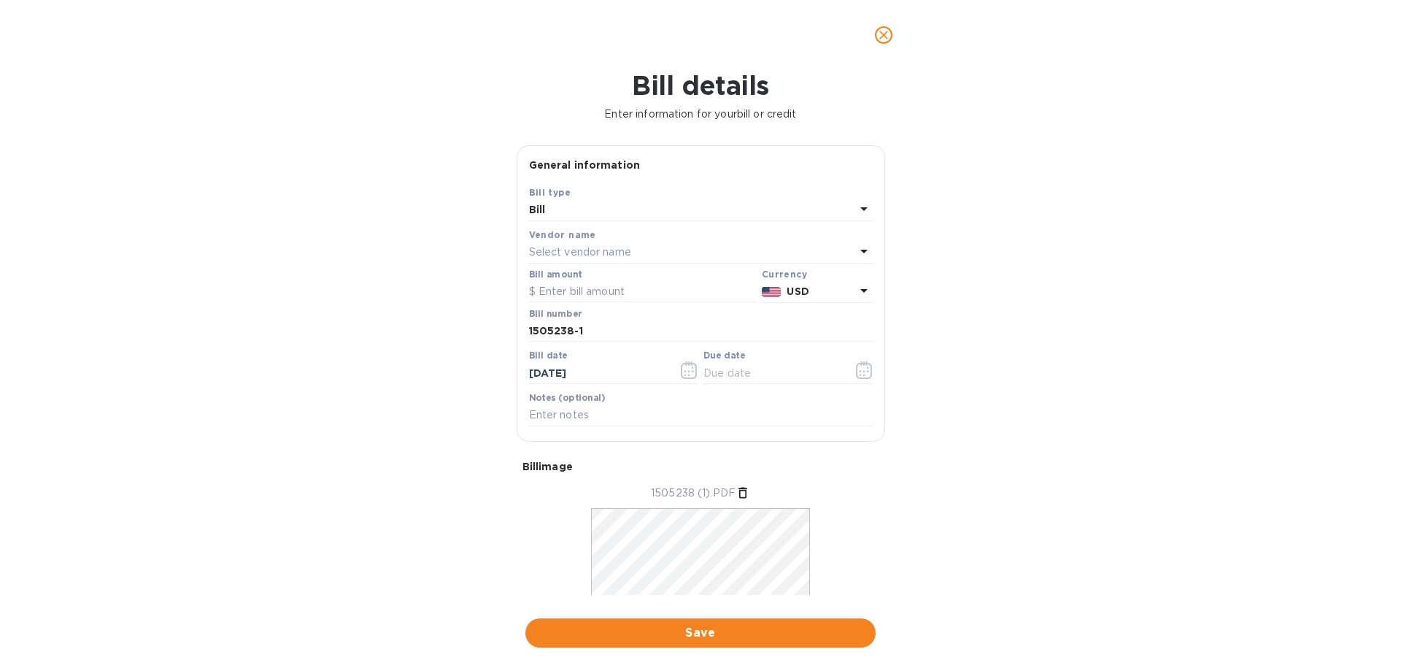
click at [606, 244] on p "Select vendor name" at bounding box center [580, 251] width 102 height 15
click at [594, 292] on input "text" at bounding box center [703, 293] width 258 height 22
paste input "TRADE XCELERATORS LLC"
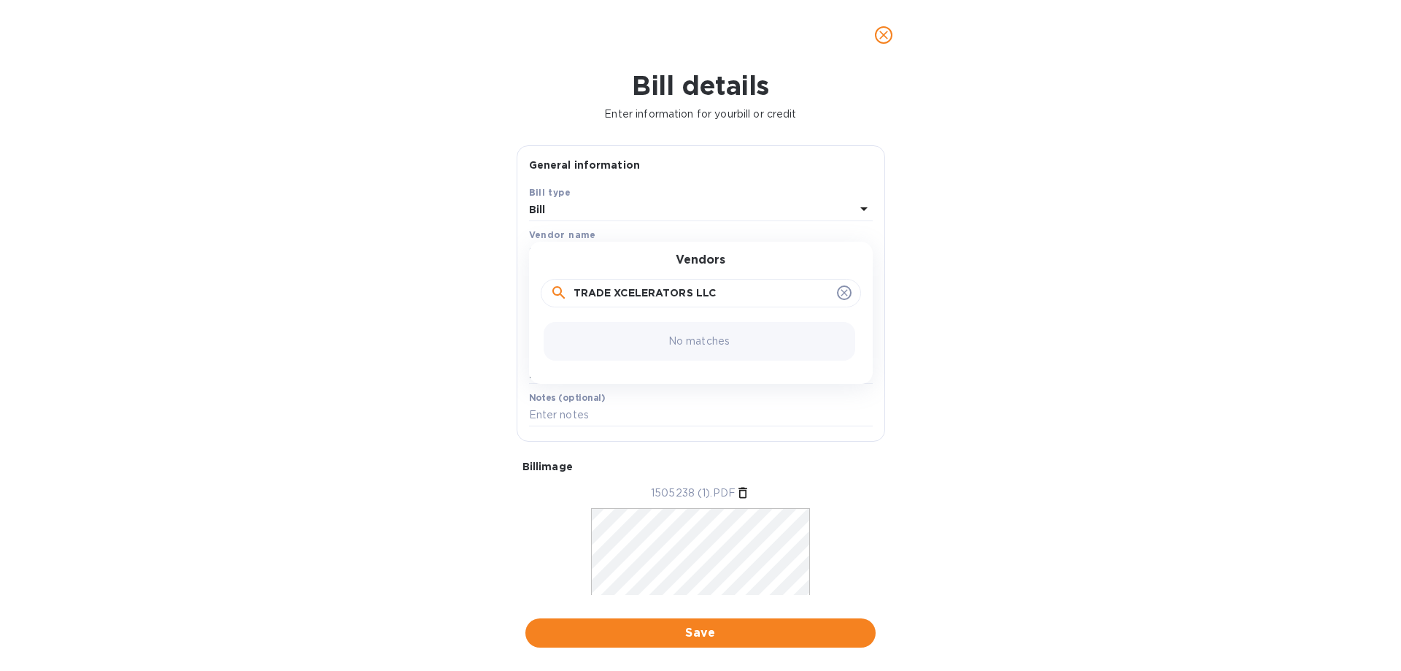
type input "TRADE XCELERATORS LLC"
click button "Save" at bounding box center [0, 0] width 0 height 0
click at [647, 339] on div "No matches" at bounding box center [700, 341] width 312 height 39
click at [784, 298] on input "TRADE XCELERATORS LLC" at bounding box center [703, 293] width 258 height 22
click at [1011, 288] on div "Bill details Enter information for your bill or credit General information Save…" at bounding box center [700, 370] width 1401 height 601
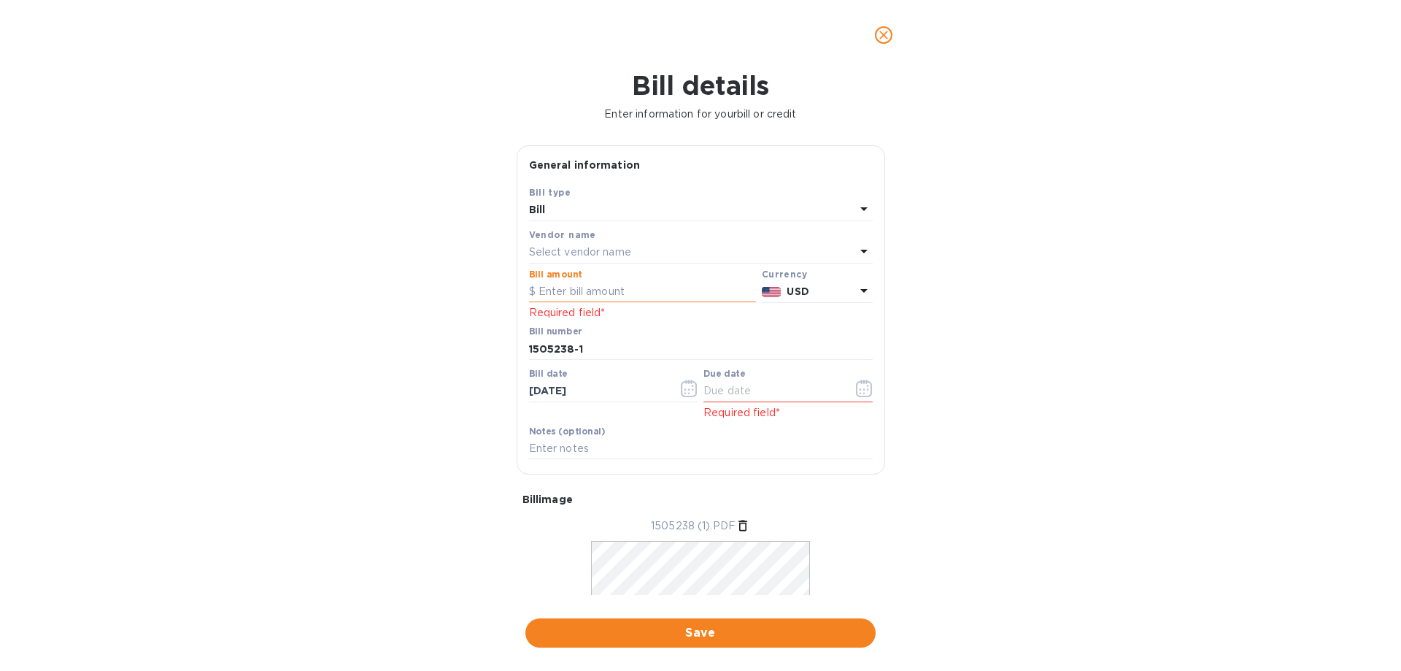
click at [606, 282] on input "text" at bounding box center [642, 292] width 227 height 22
click at [887, 31] on icon "close" at bounding box center [883, 35] width 15 height 15
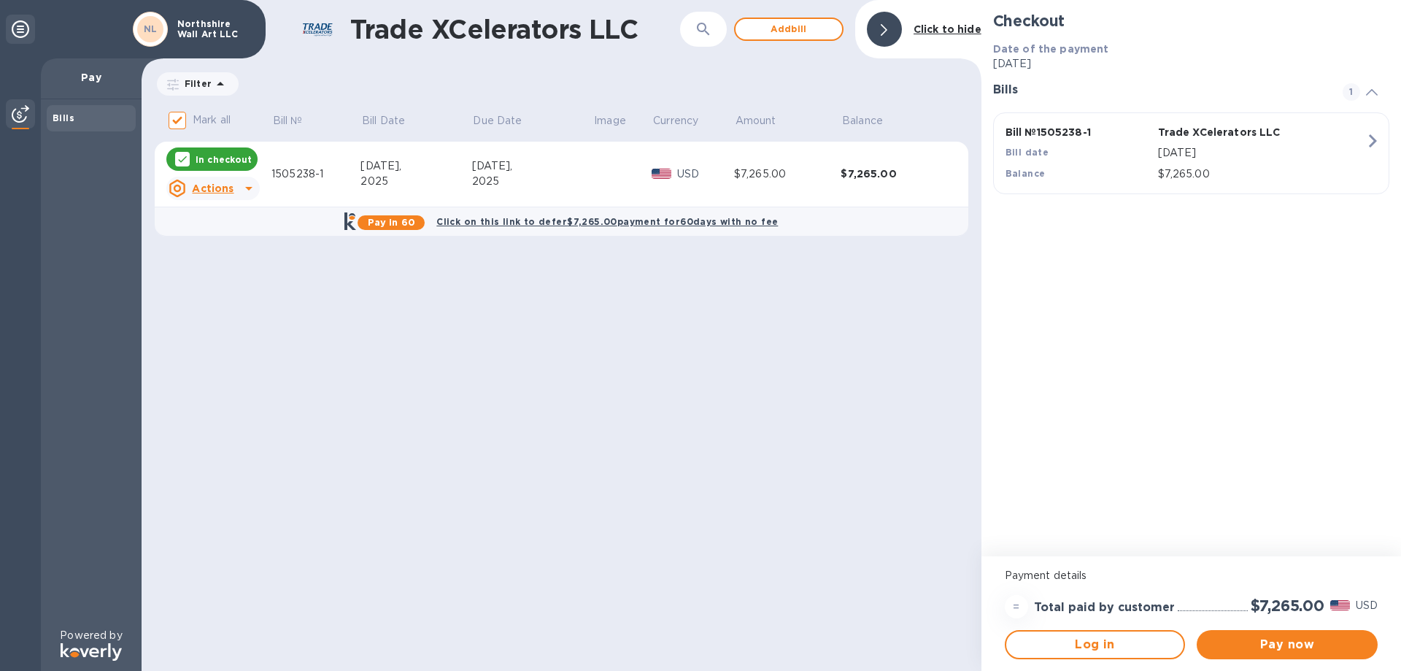
click at [1354, 141] on div "Bill № 1505238-1 Trade XCelerators LLC Bill date Sep 10, 2025 Balance $7,265.00" at bounding box center [1188, 153] width 383 height 74
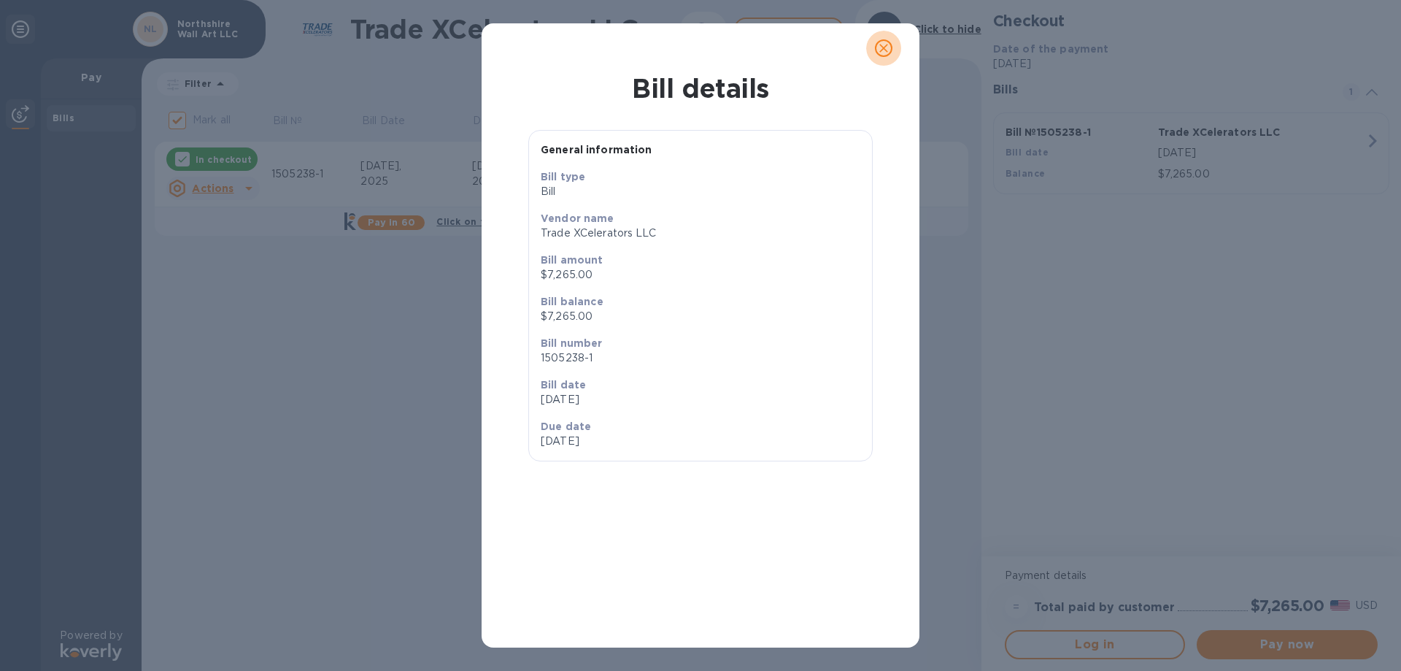
click at [883, 47] on icon "close" at bounding box center [883, 48] width 9 height 9
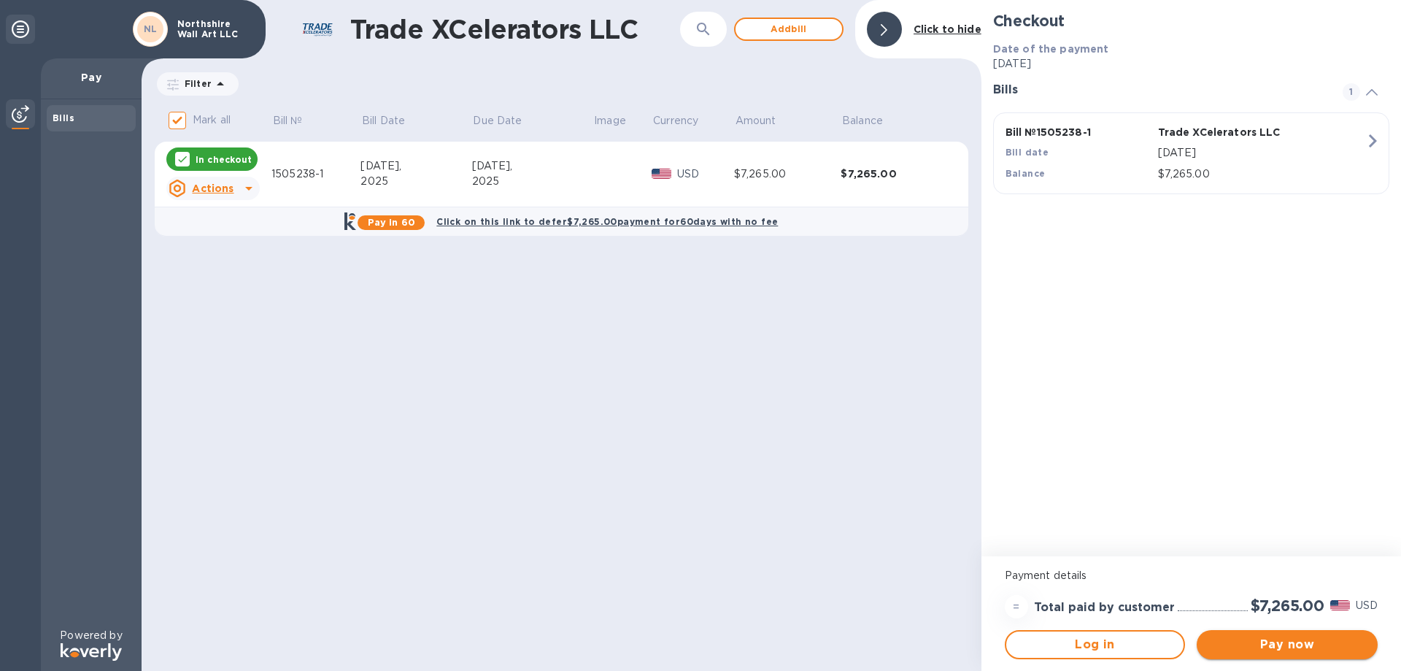
click at [1287, 643] on span "Pay now" at bounding box center [1287, 645] width 158 height 18
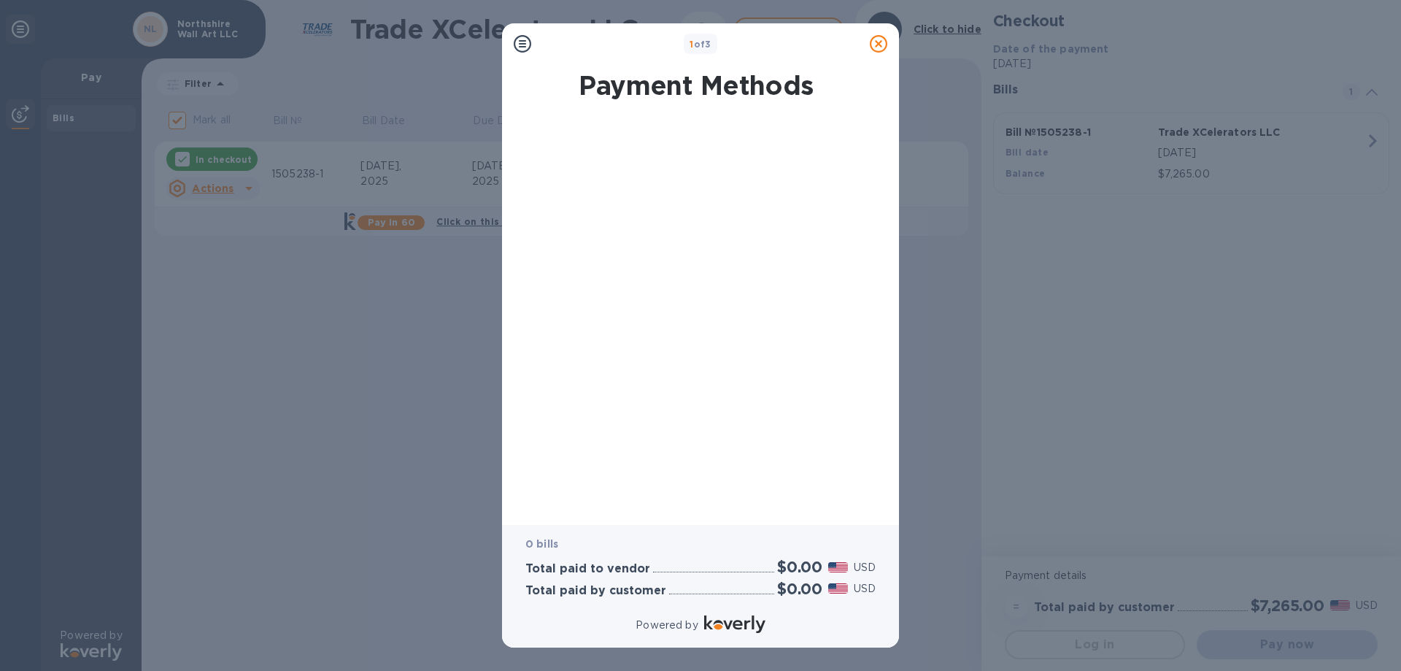
click at [696, 276] on div at bounding box center [696, 314] width 374 height 392
click at [738, 171] on div at bounding box center [696, 314] width 374 height 392
click at [712, 368] on div at bounding box center [696, 314] width 374 height 392
click at [422, 123] on div "1 of 3 Payment Methods 0 bills Total paid to vendor $0.00 USD Total paid by cus…" at bounding box center [700, 335] width 1401 height 671
click at [714, 299] on div at bounding box center [696, 314] width 374 height 392
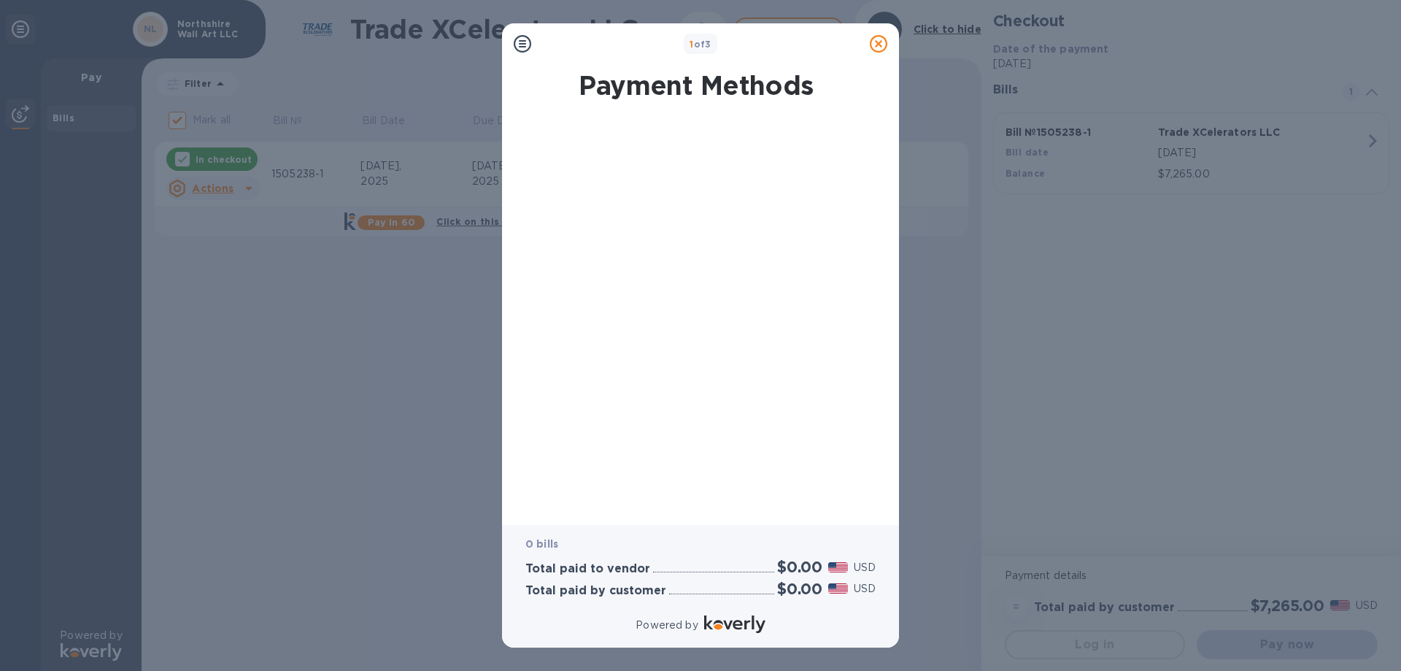
drag, startPoint x: 749, startPoint y: 261, endPoint x: 757, endPoint y: 296, distance: 36.1
click at [757, 288] on div at bounding box center [696, 314] width 374 height 392
click at [652, 467] on div at bounding box center [696, 314] width 374 height 392
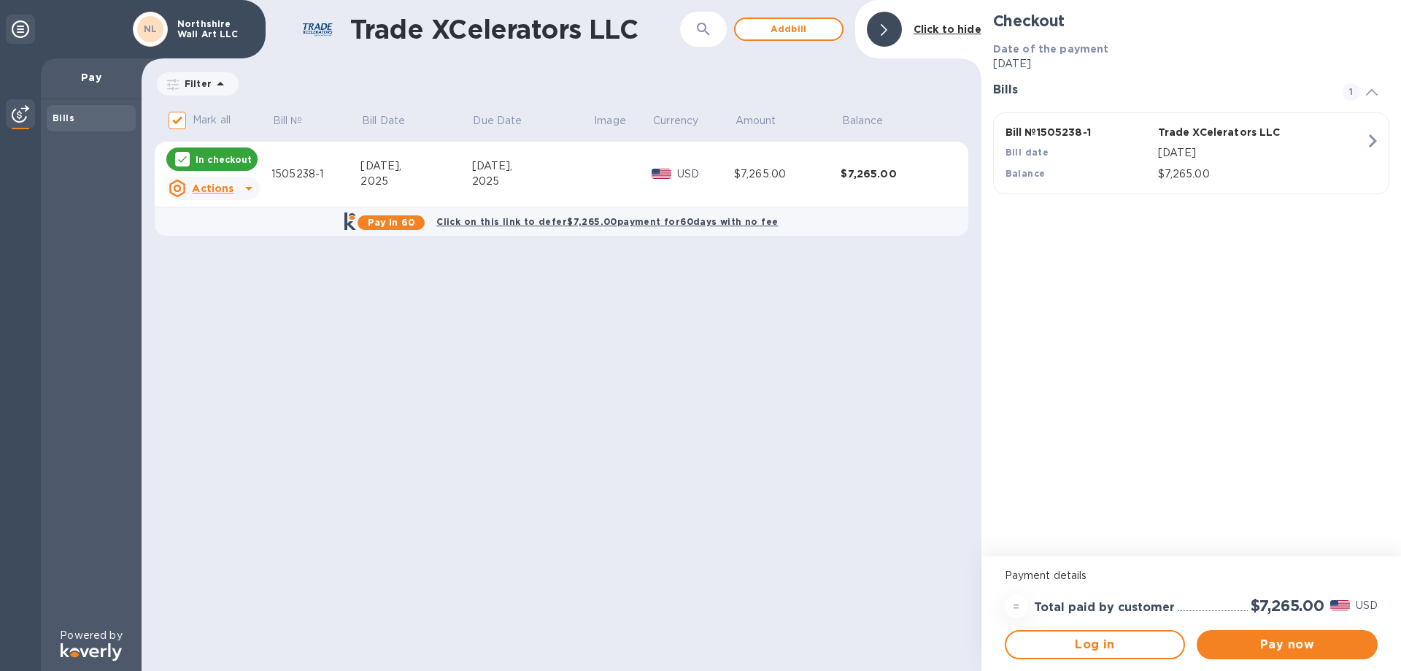
click at [90, 79] on p "Pay" at bounding box center [91, 77] width 77 height 15
click at [1300, 641] on span "Pay now" at bounding box center [1287, 645] width 158 height 18
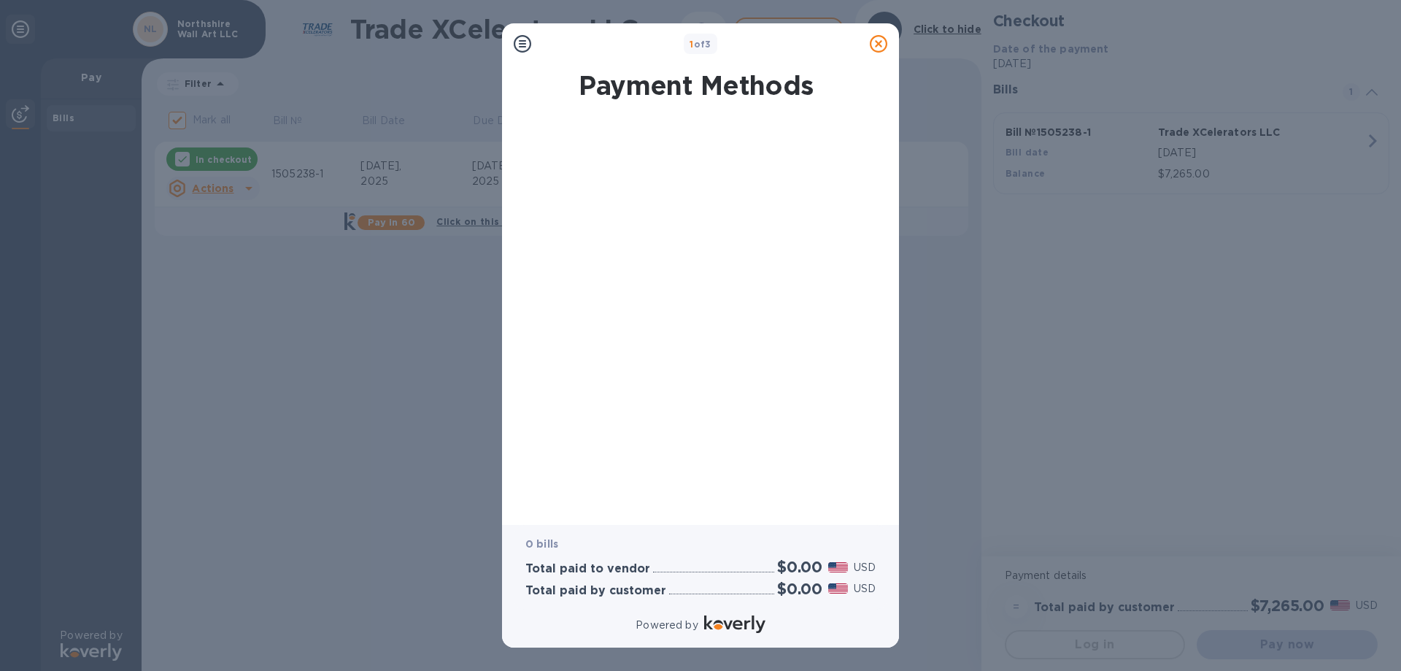
click at [601, 363] on div at bounding box center [696, 314] width 374 height 392
click at [668, 233] on div at bounding box center [696, 314] width 374 height 392
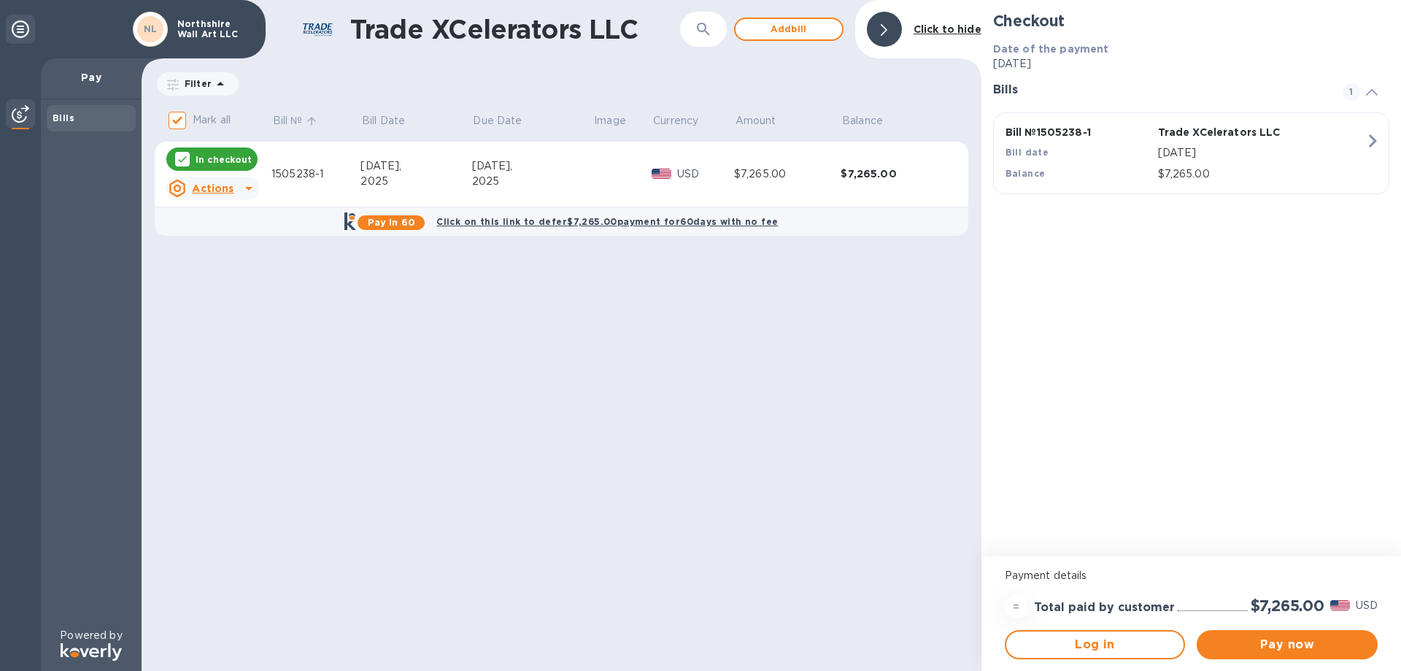
click at [291, 128] on p "Bill №" at bounding box center [288, 120] width 30 height 15
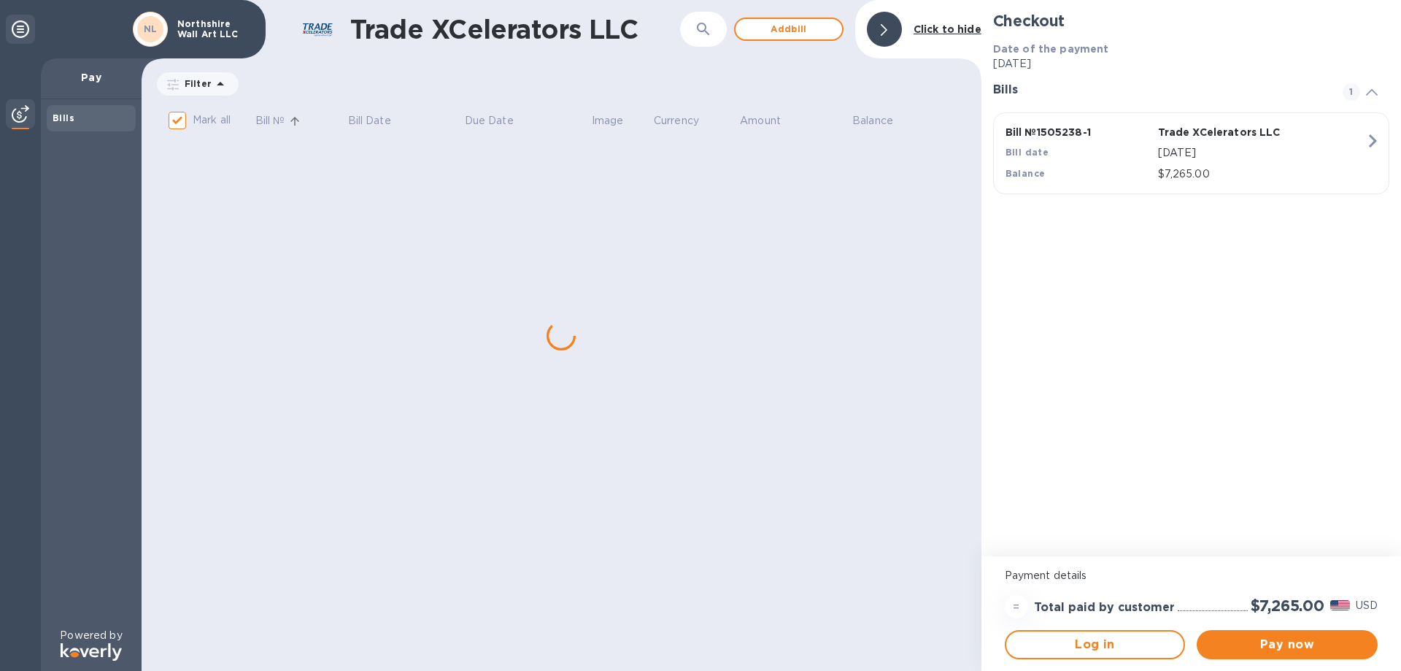
click at [211, 123] on p "Mark all" at bounding box center [212, 119] width 38 height 15
click at [193, 123] on input "Mark all" at bounding box center [177, 120] width 31 height 31
checkbox input "false"
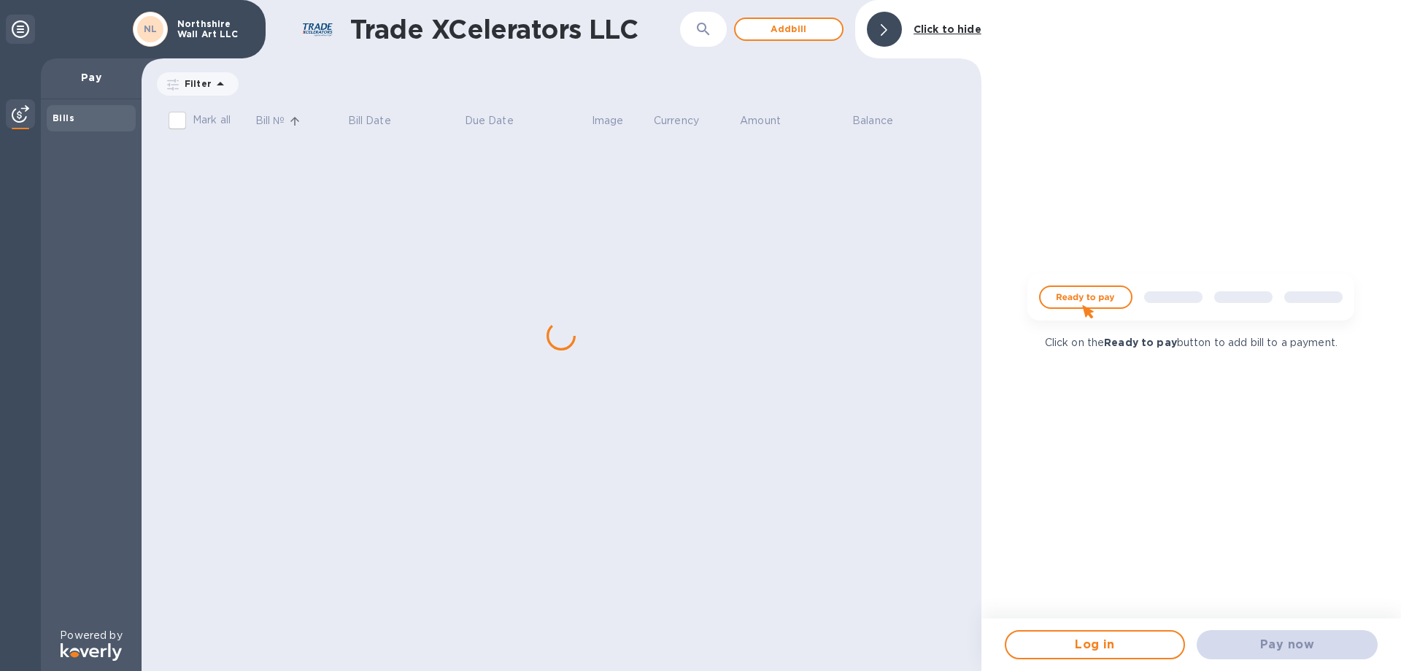
click at [215, 19] on p "Northshire Wall Art LLC" at bounding box center [213, 29] width 73 height 20
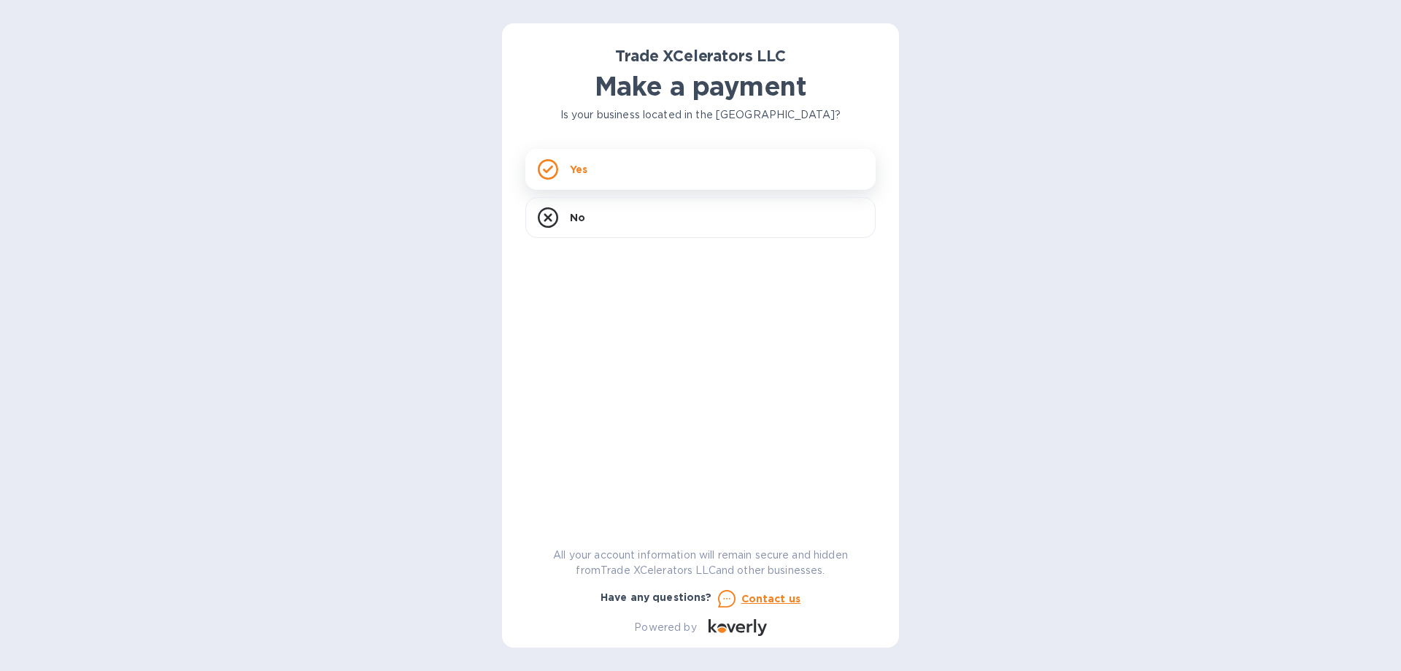
click at [653, 174] on div "Yes" at bounding box center [700, 169] width 350 height 41
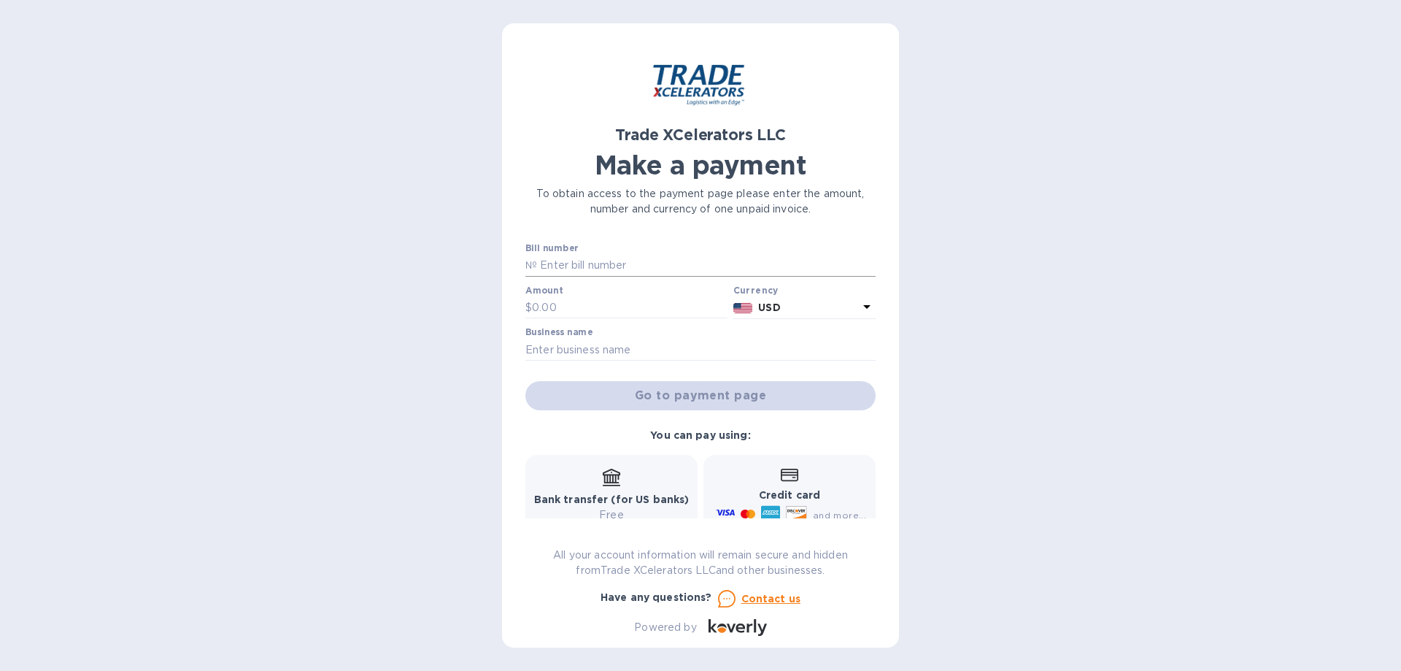
click at [611, 263] on input "text" at bounding box center [706, 266] width 339 height 22
drag, startPoint x: 611, startPoint y: 263, endPoint x: 563, endPoint y: 261, distance: 47.5
click at [563, 261] on input "text" at bounding box center [706, 266] width 339 height 22
type input "1505238-1"
click at [625, 313] on input "text" at bounding box center [630, 308] width 196 height 22
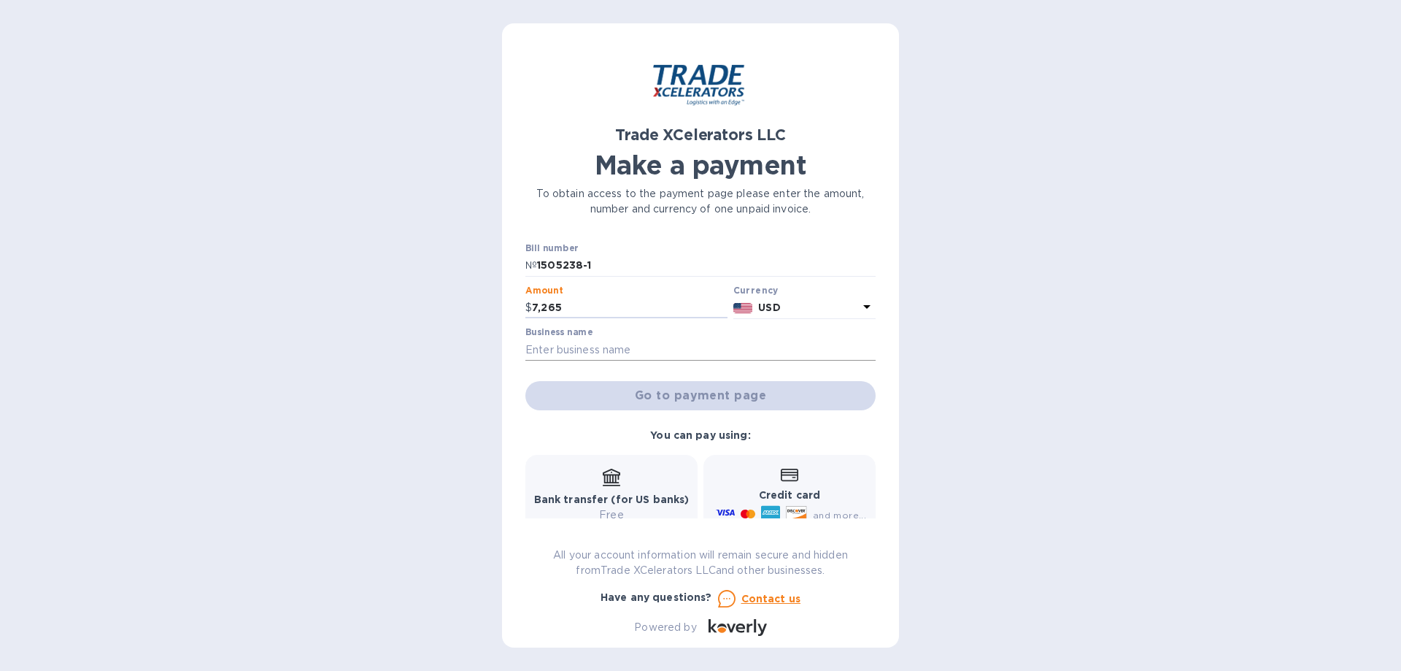
type input "7,265"
click at [625, 347] on input "text" at bounding box center [700, 350] width 350 height 22
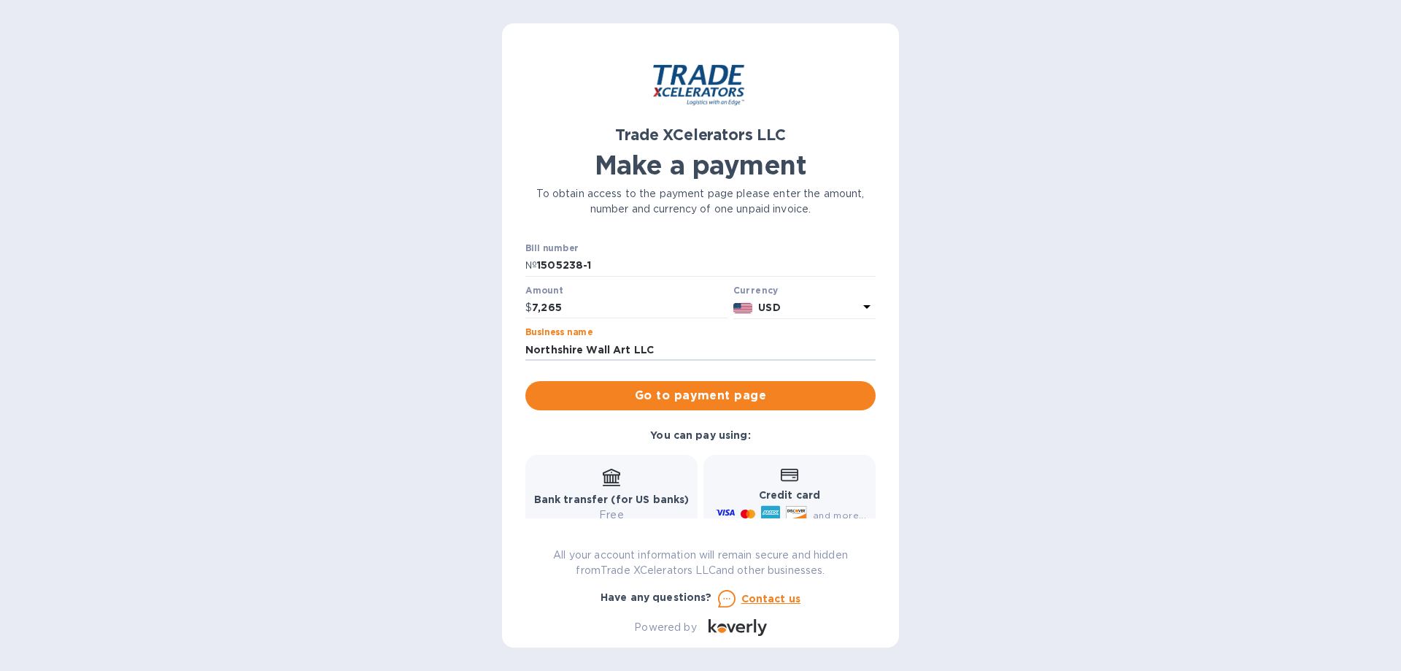
type input "Northshire Wall Art LLC"
click at [784, 491] on b "Credit card" at bounding box center [789, 495] width 61 height 12
click at [740, 394] on span "Go to payment page" at bounding box center [700, 396] width 327 height 18
